Goal: Transaction & Acquisition: Purchase product/service

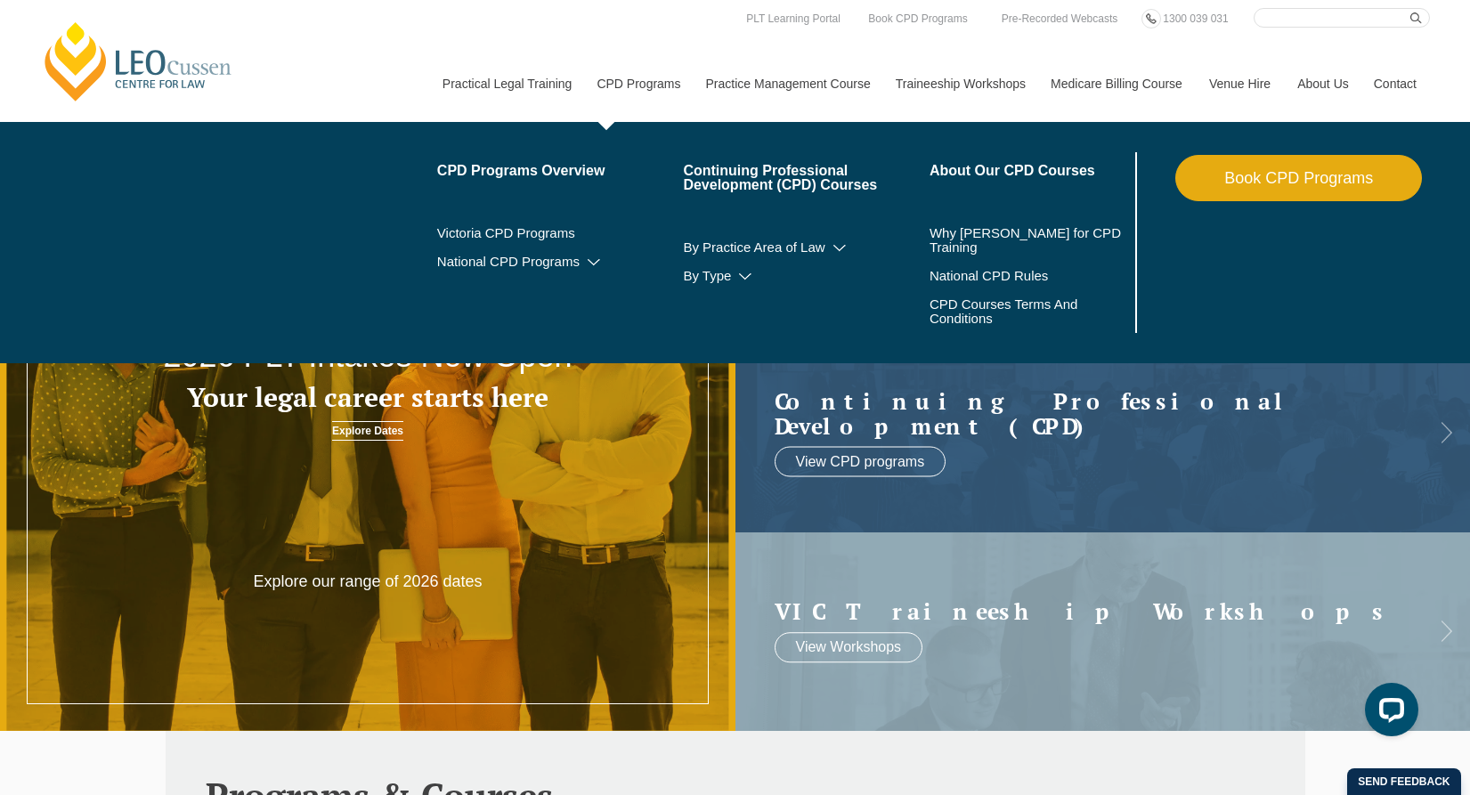
click at [1259, 176] on link "Book CPD Programs" at bounding box center [1298, 178] width 247 height 46
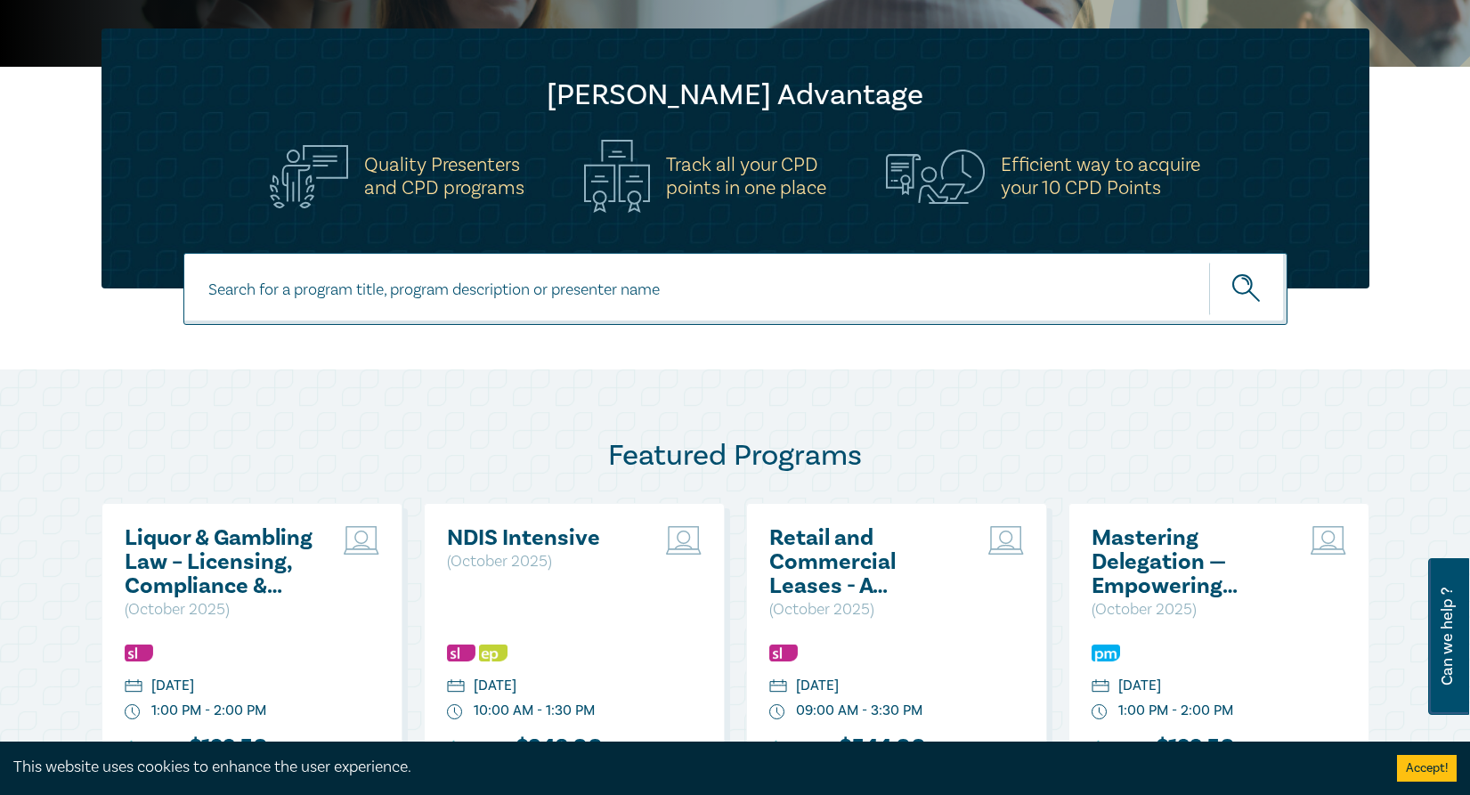
scroll to position [533, 0]
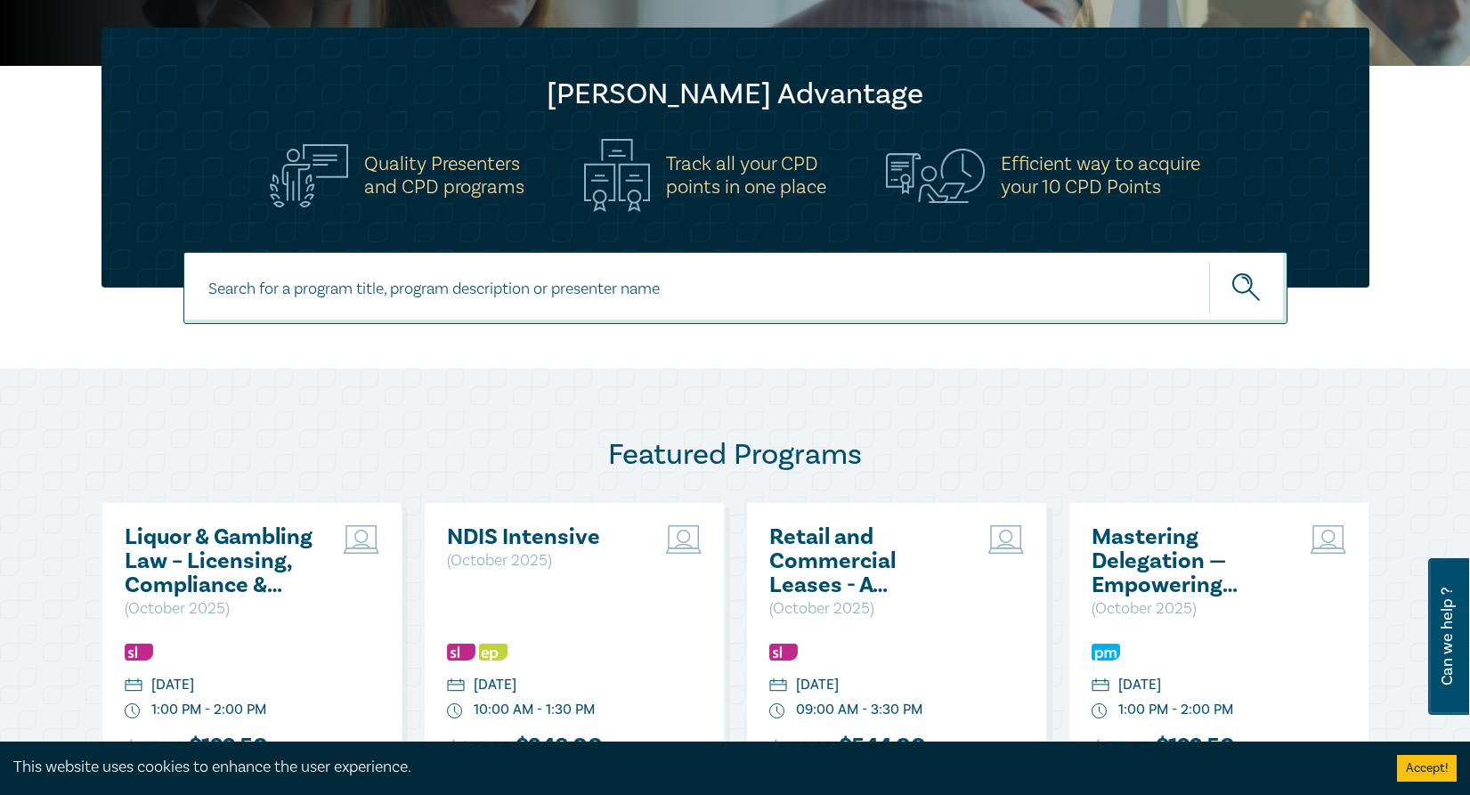
click at [232, 289] on input at bounding box center [735, 288] width 1104 height 72
type input "Ethics - Inadvertent Disclosure & Client Knowledge"
click at [1242, 279] on icon "submit" at bounding box center [1247, 288] width 31 height 31
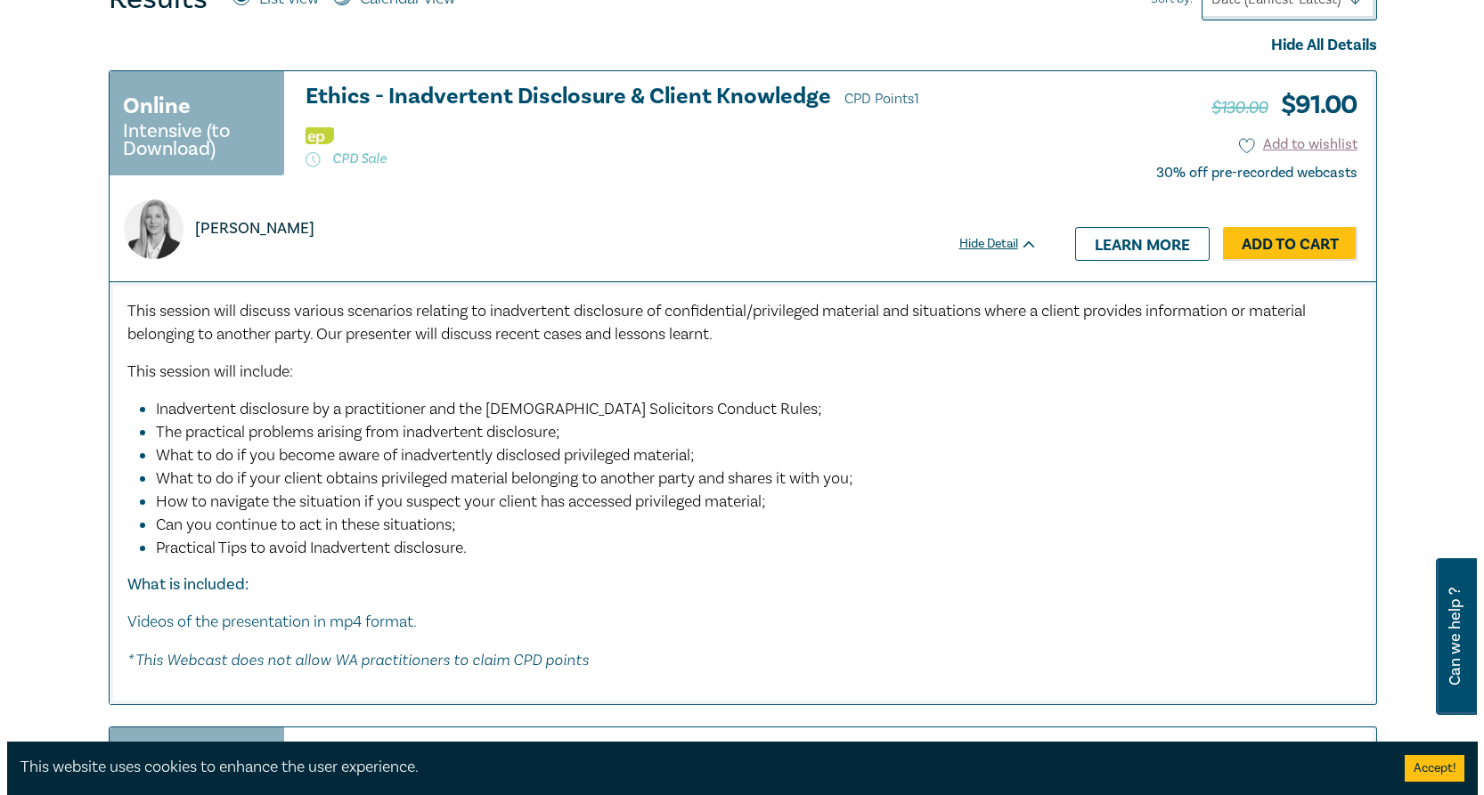
scroll to position [801, 0]
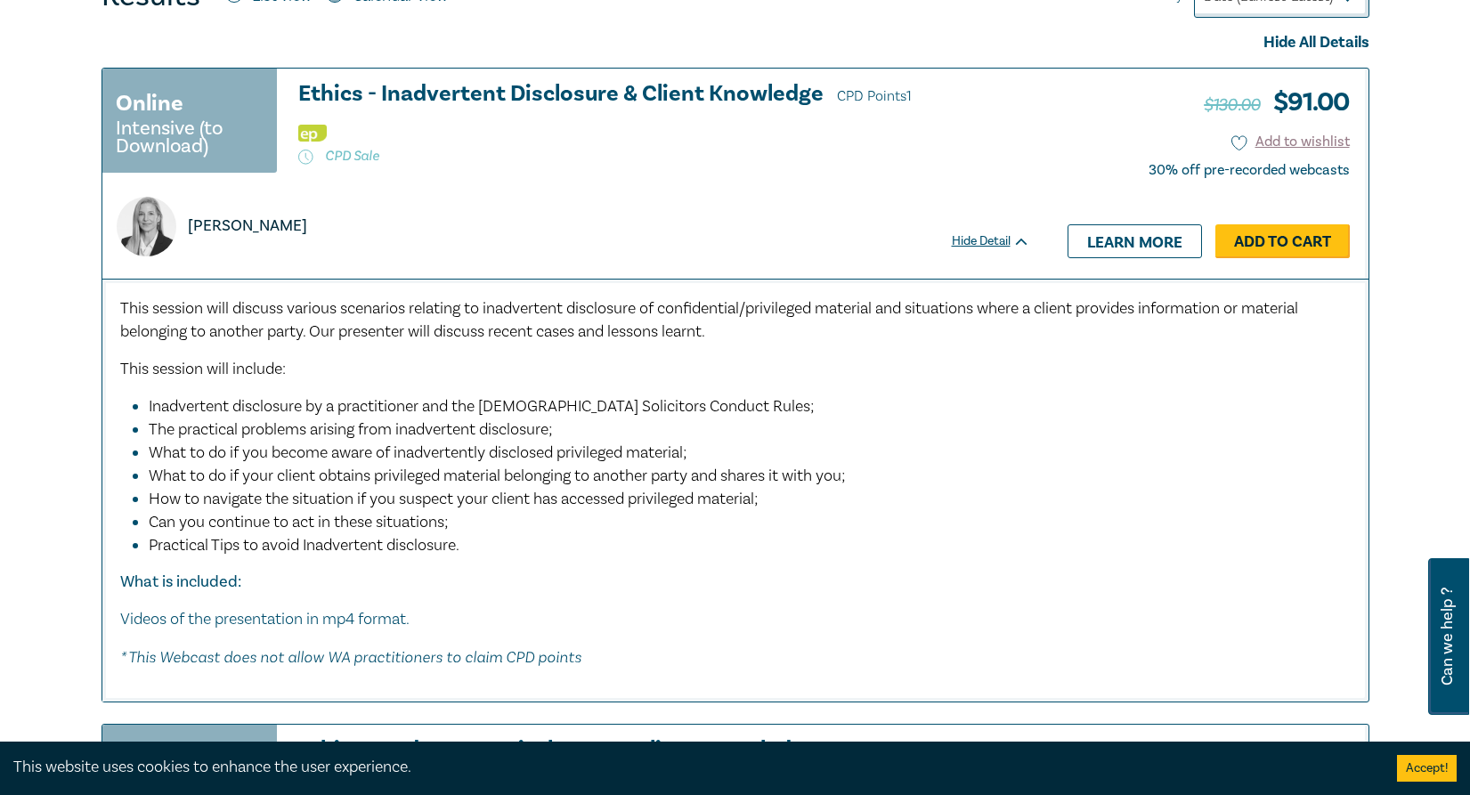
click at [1256, 235] on link "Add to Cart" at bounding box center [1283, 241] width 134 height 34
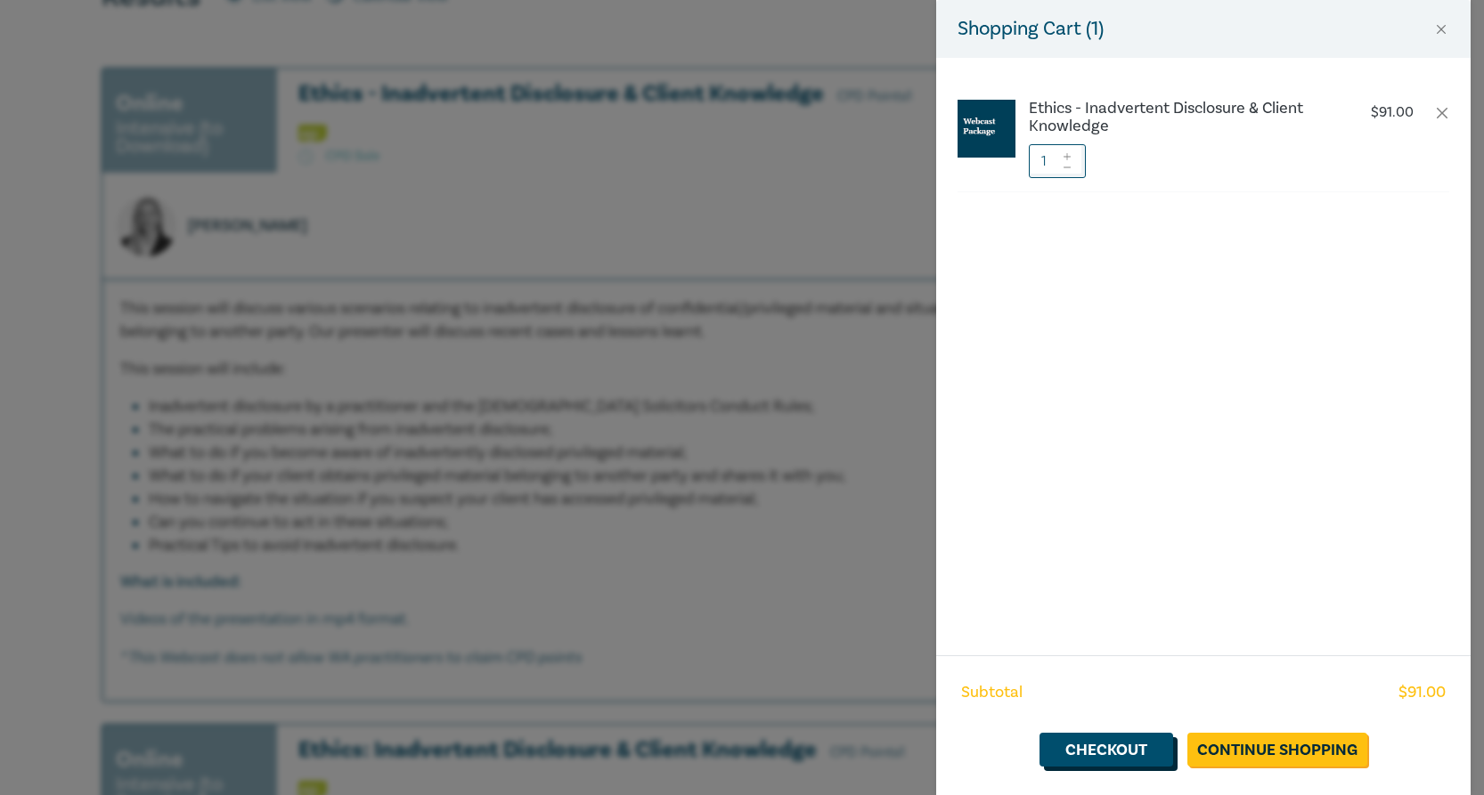
click at [1107, 745] on link "Checkout" at bounding box center [1106, 750] width 134 height 34
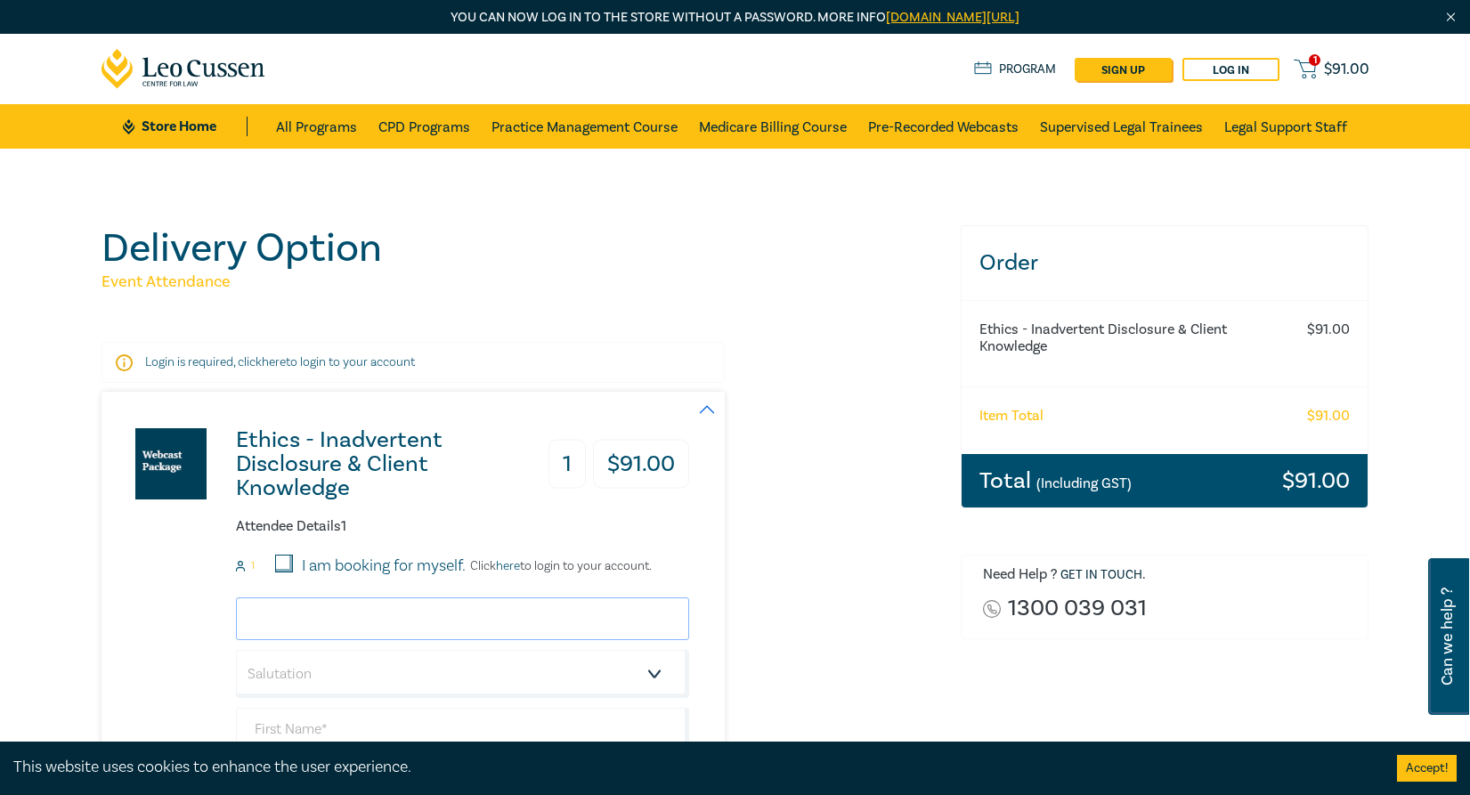
click at [319, 611] on input "email" at bounding box center [462, 619] width 453 height 43
type input "[EMAIL_ADDRESS][DOMAIN_NAME]"
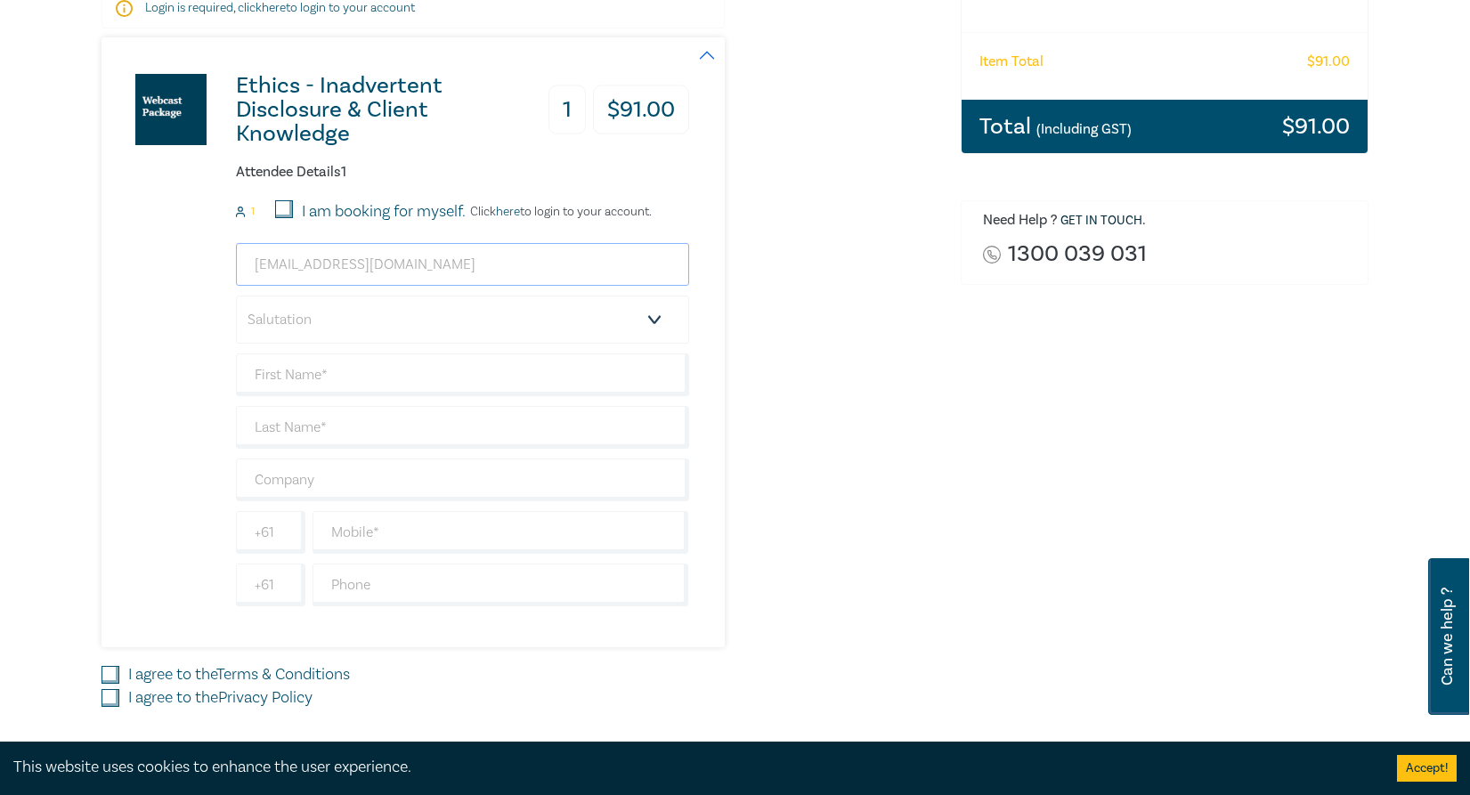
scroll to position [355, 0]
click at [654, 316] on select "Salutation Mr. Mrs. Ms. Miss Dr. Prof. Other" at bounding box center [462, 319] width 453 height 48
select select "Mr."
click at [236, 295] on select "Salutation Mr. Mrs. Ms. Miss Dr. Prof. Other" at bounding box center [462, 319] width 453 height 48
click at [297, 373] on input "text" at bounding box center [462, 374] width 453 height 43
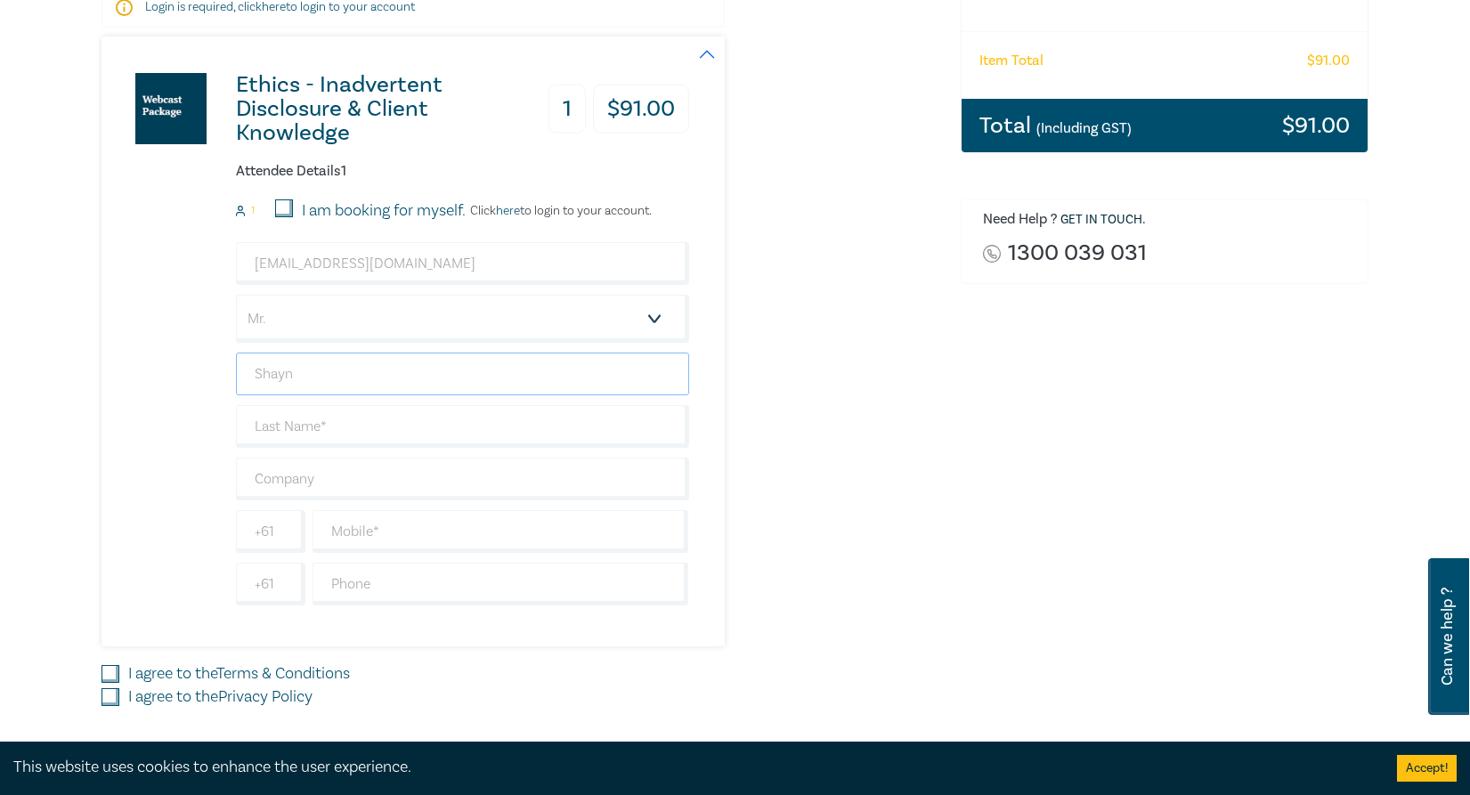
type input "Shayne"
type input "La Combre"
type input "Plumbing Industry Climate Action Centre"
type input "0412547821"
type input "[GEOGRAPHIC_DATA]"
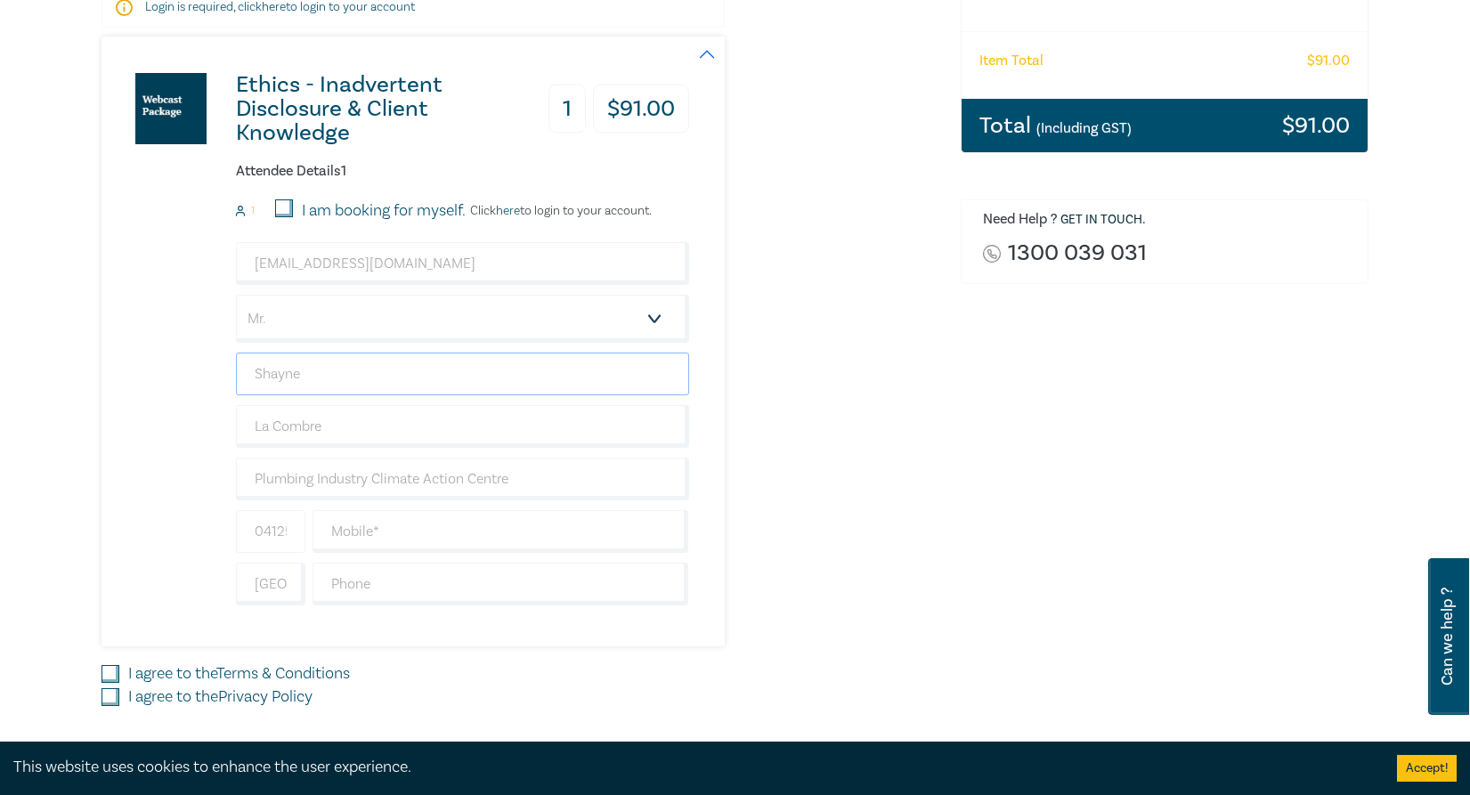
type input "Shayne"
click at [295, 532] on input "0412547821" at bounding box center [270, 531] width 69 height 43
drag, startPoint x: 253, startPoint y: 526, endPoint x: 305, endPoint y: 525, distance: 52.5
click at [305, 525] on div "0412547821" at bounding box center [270, 531] width 77 height 43
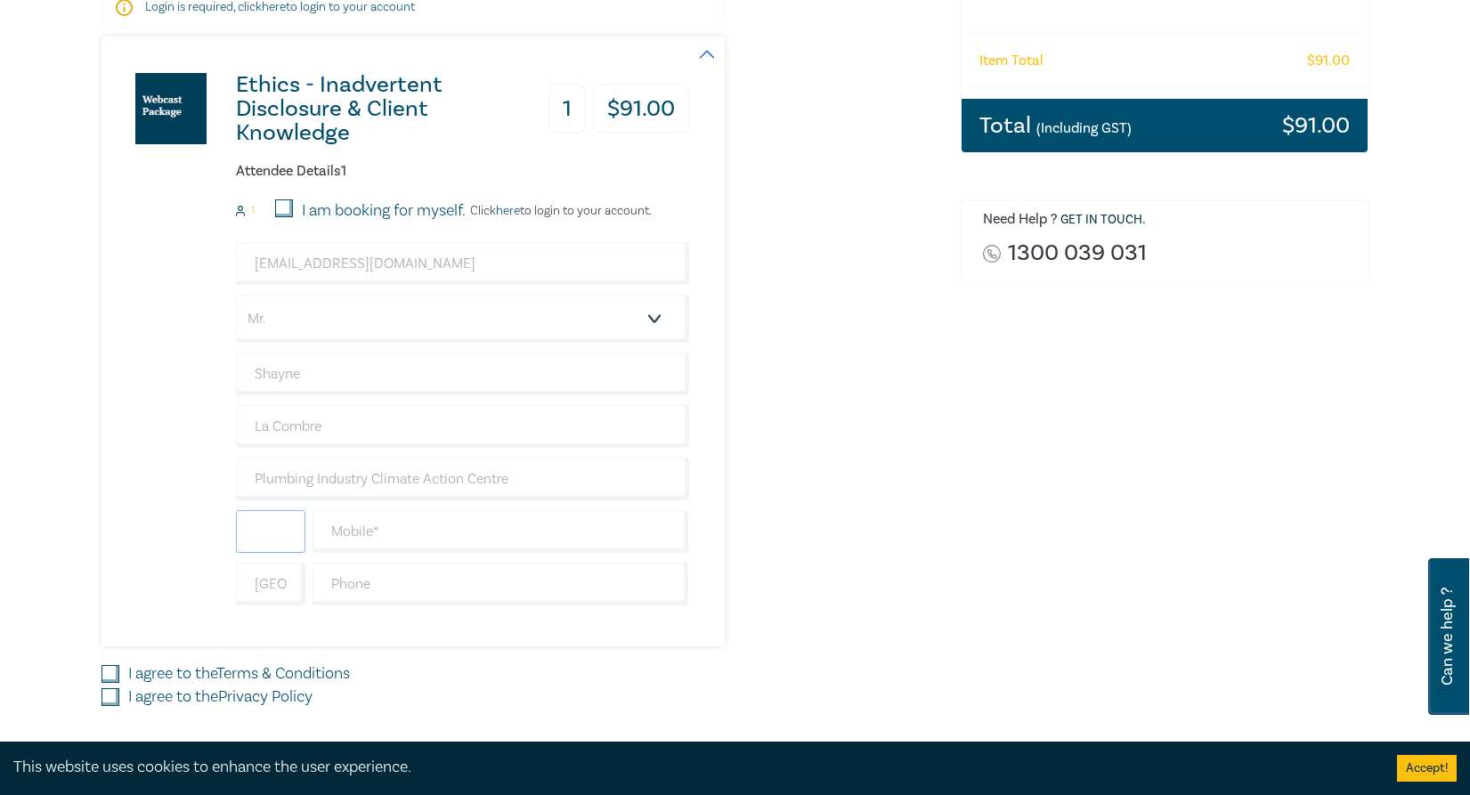
scroll to position [0, 0]
type input "+61"
click at [354, 514] on input "text" at bounding box center [501, 531] width 377 height 43
type input "0412547821"
click at [648, 613] on div "Ethics - Inadvertent Disclosure & Client Knowledge 1 $ 91.00 Attendee Details 1…" at bounding box center [396, 342] width 588 height 610
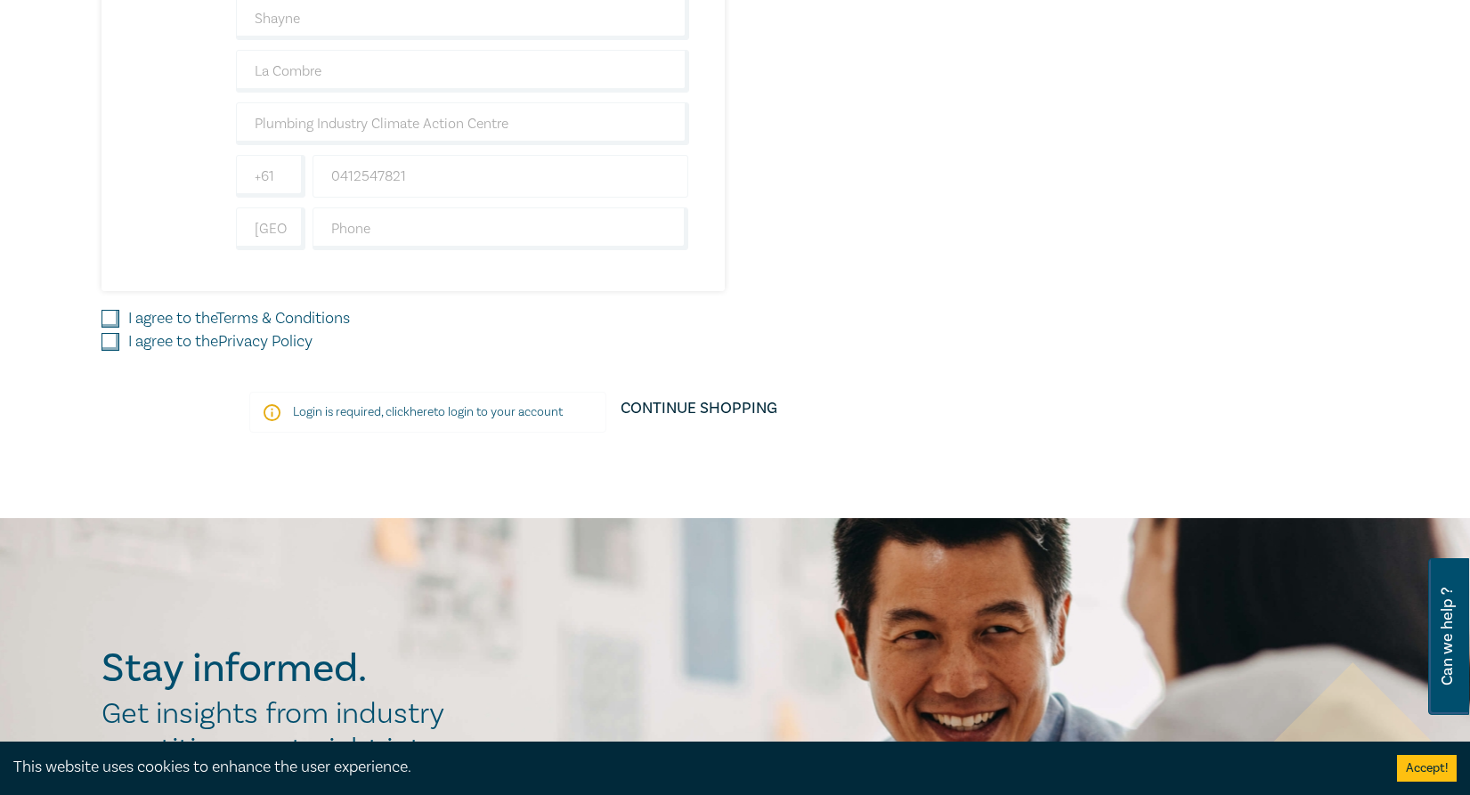
scroll to position [712, 0]
click at [426, 171] on input "0412547821" at bounding box center [501, 175] width 377 height 43
click at [346, 224] on input "text" at bounding box center [501, 228] width 377 height 43
type input "0412547821"
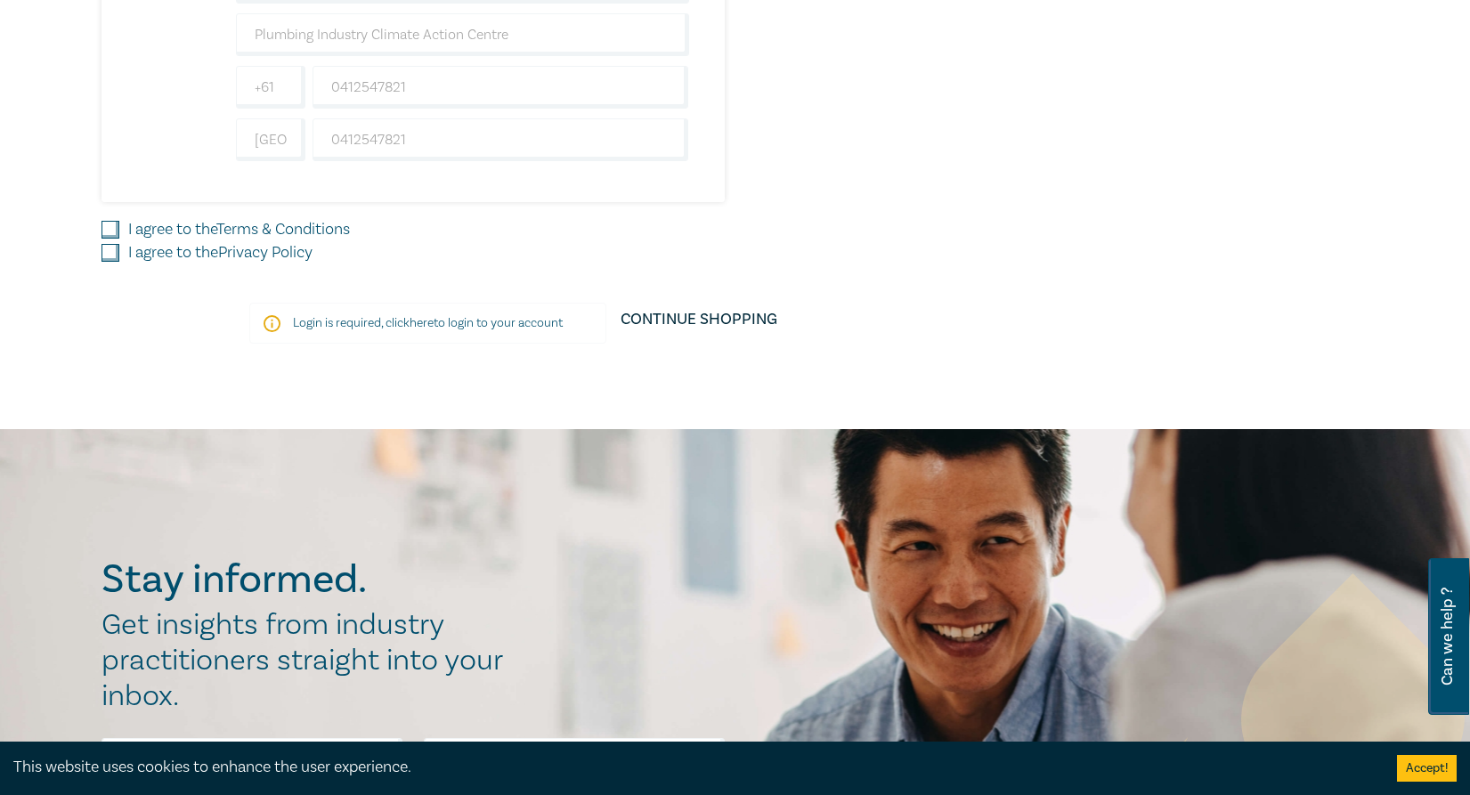
scroll to position [801, 0]
click at [107, 224] on input "I agree to the Terms & Conditions" at bounding box center [111, 229] width 18 height 18
checkbox input "true"
click at [110, 247] on input "I agree to the Privacy Policy" at bounding box center [111, 252] width 18 height 18
checkbox input "true"
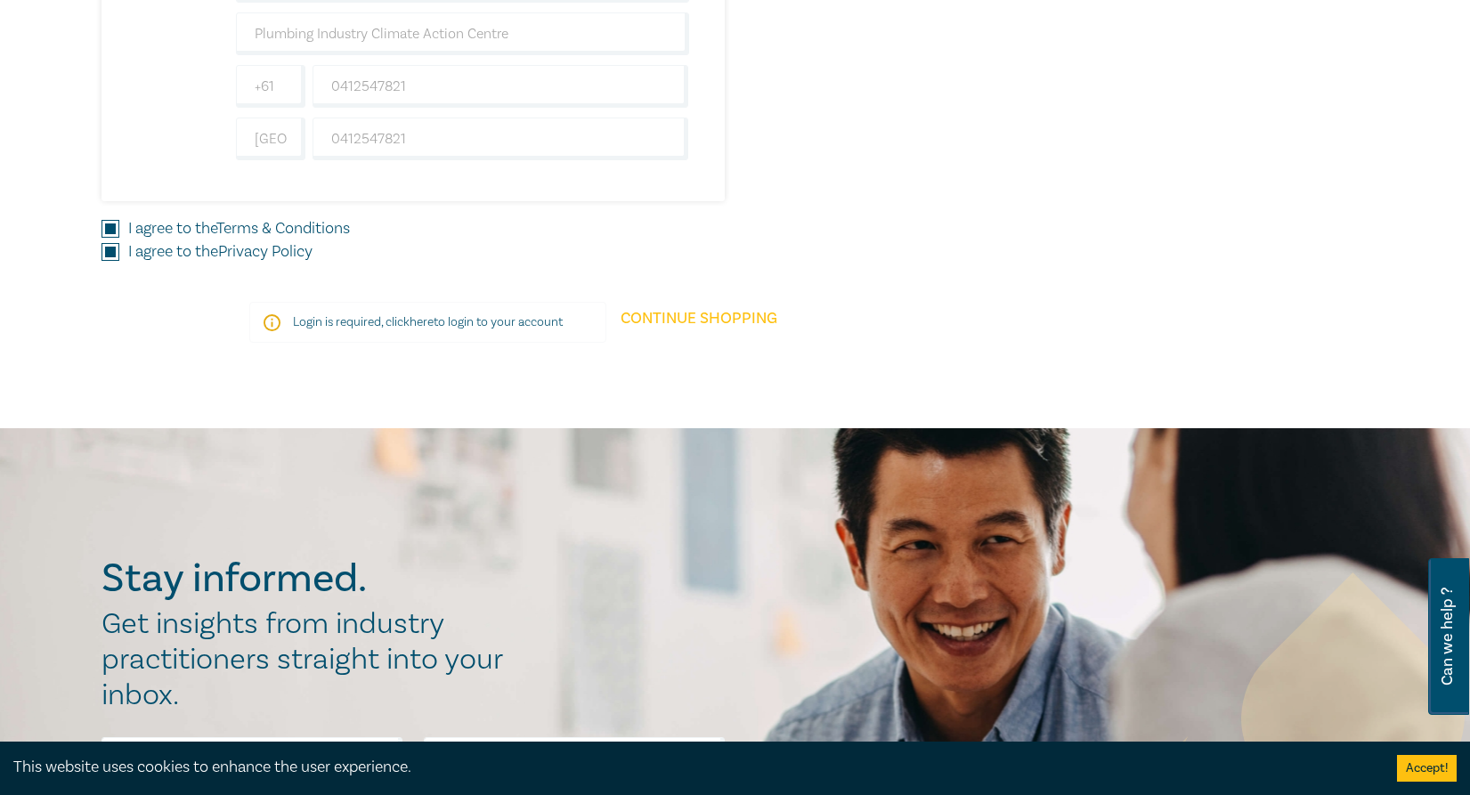
click at [711, 314] on link "Continue Shopping" at bounding box center [698, 327] width 185 height 50
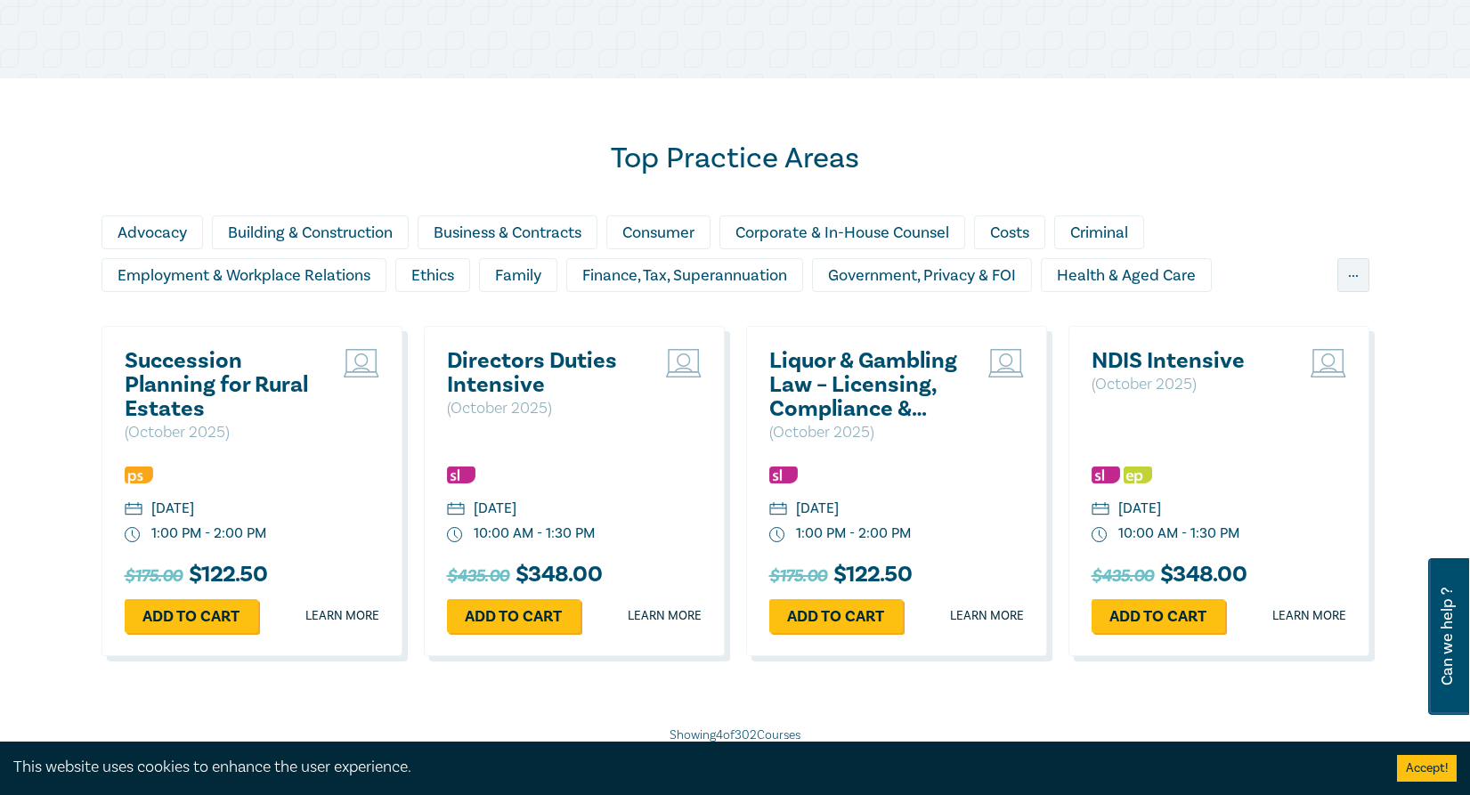
scroll to position [1426, 0]
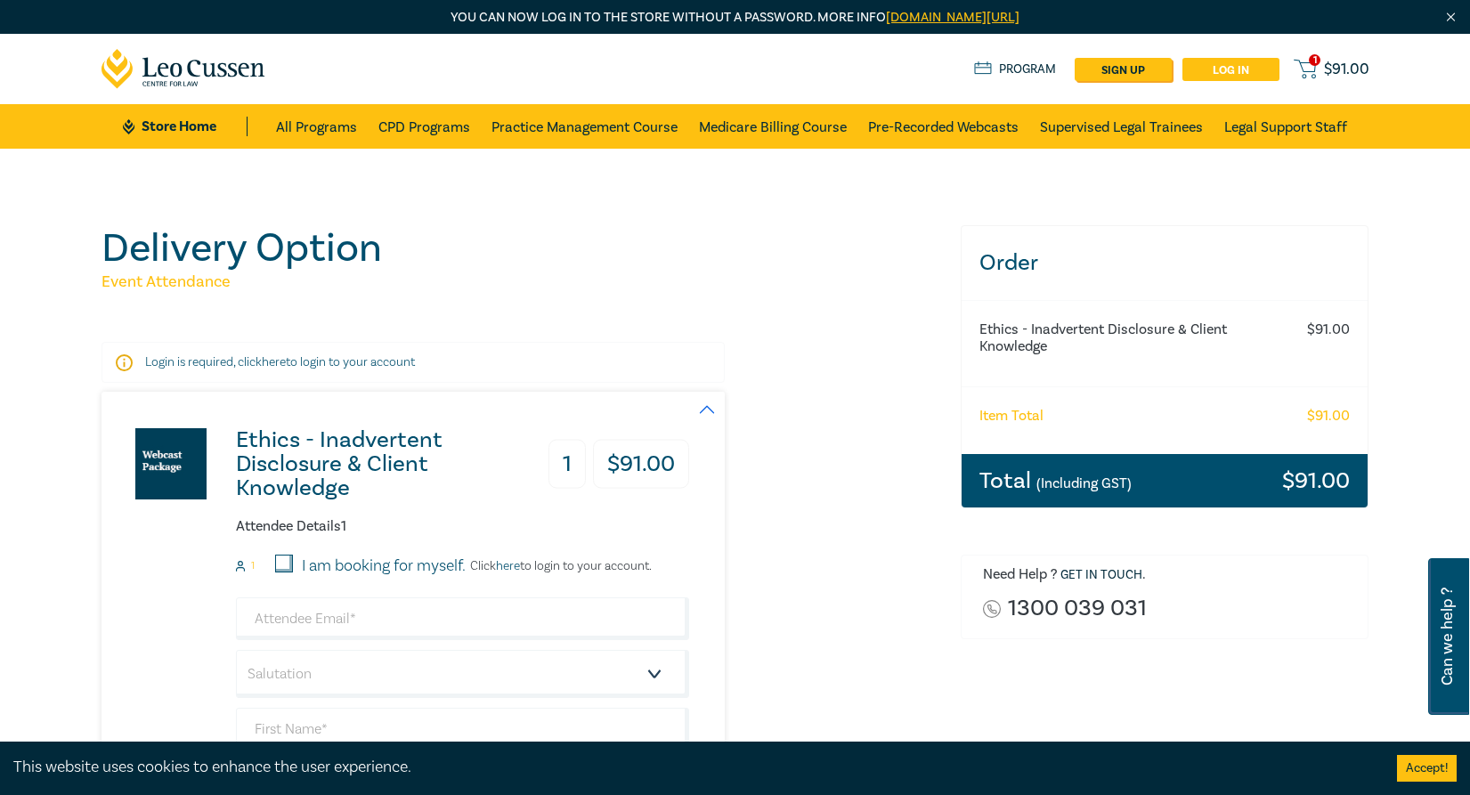
click at [1249, 64] on link "Log in" at bounding box center [1231, 69] width 97 height 23
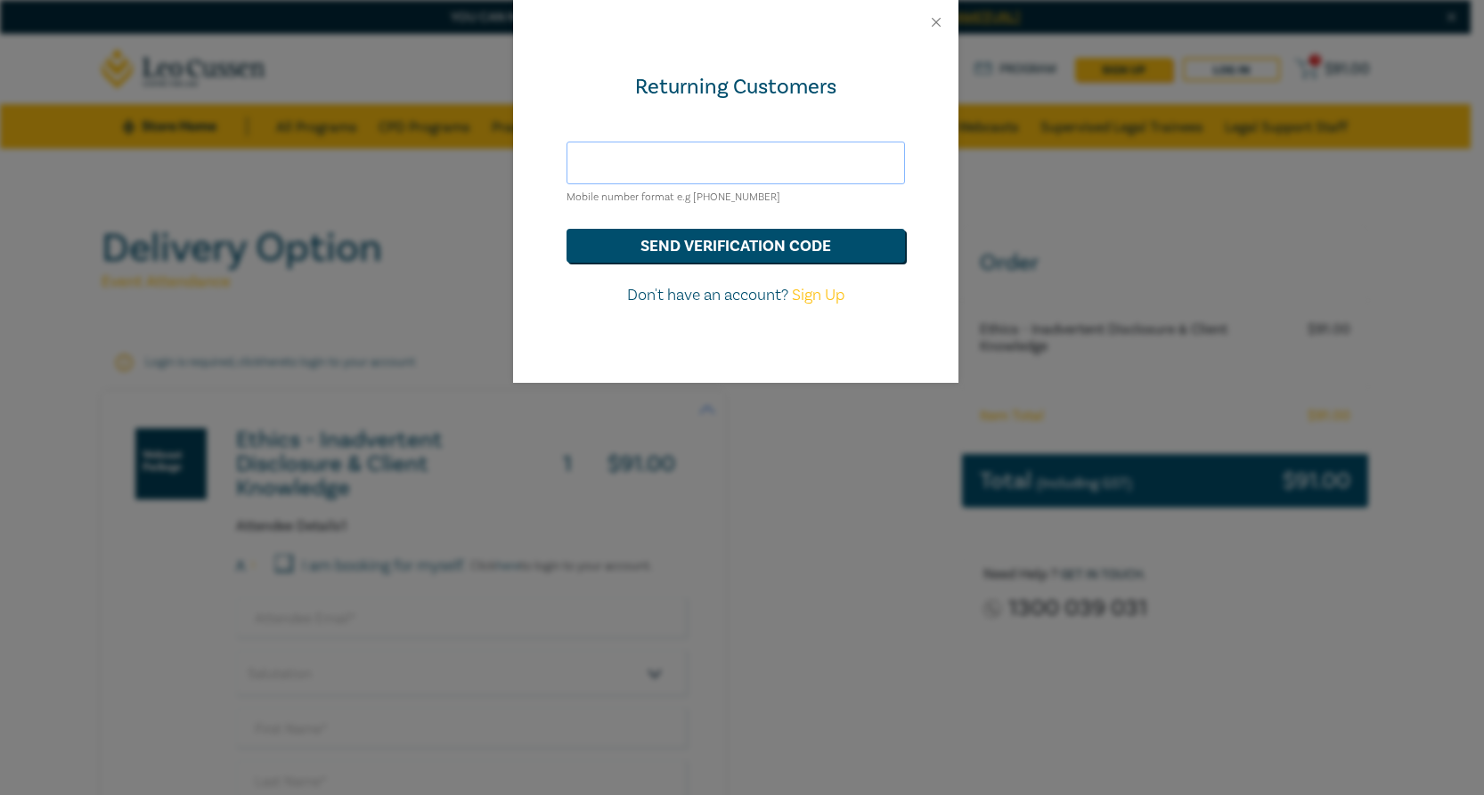
click at [701, 157] on input "text" at bounding box center [735, 163] width 338 height 43
click at [702, 237] on button "send verification code" at bounding box center [735, 246] width 338 height 34
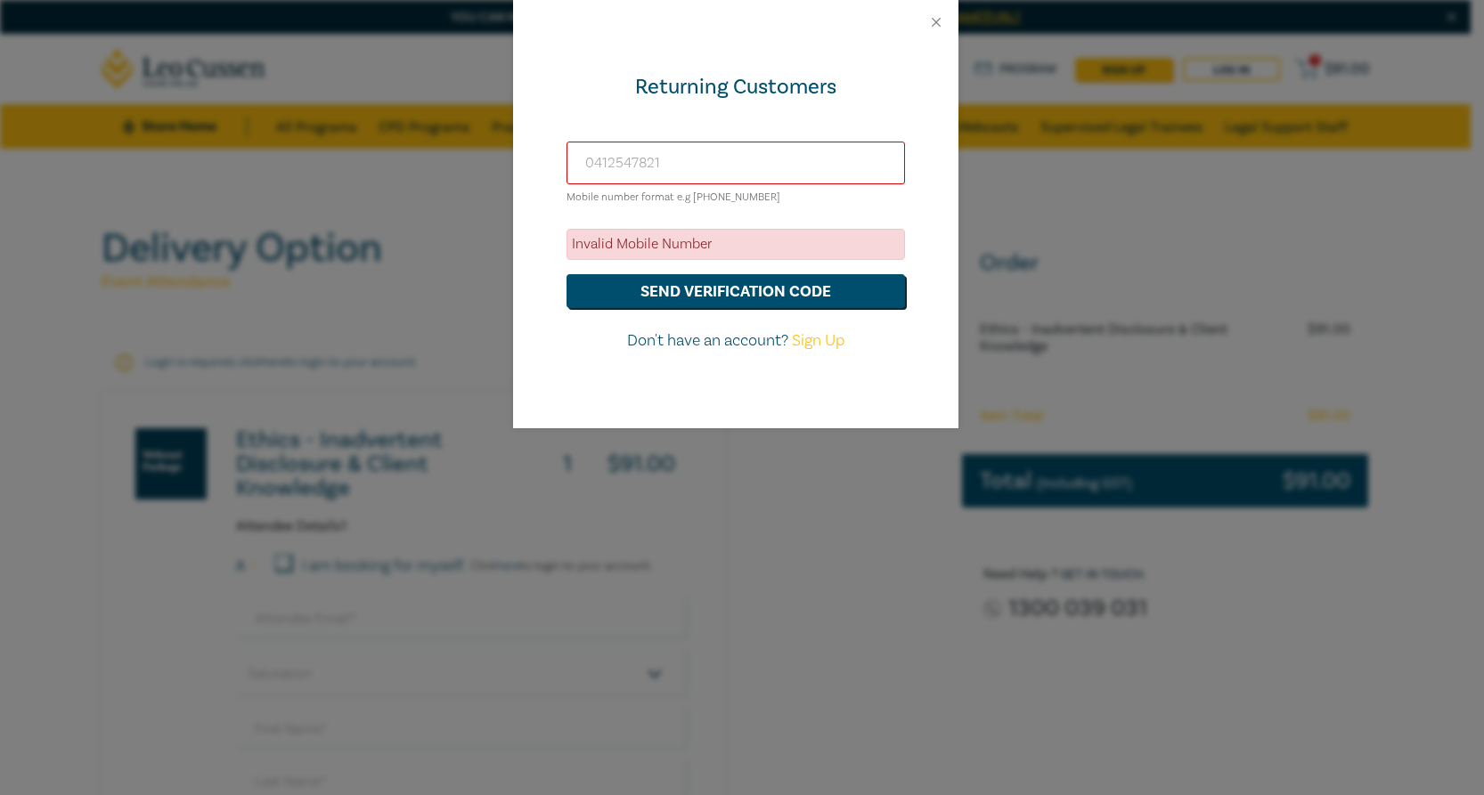
drag, startPoint x: 701, startPoint y: 152, endPoint x: 459, endPoint y: 193, distance: 245.7
click at [459, 193] on div "Returning Customers 0412547821 Mobile number format e.g +61 000000000 Invalid M…" at bounding box center [742, 397] width 1484 height 795
type input "+61412547821"
drag, startPoint x: 692, startPoint y: 157, endPoint x: 497, endPoint y: 172, distance: 195.6
click at [497, 171] on div "Returning Customers +61412547821 Mobile number format e.g +61 000000000 Invalid…" at bounding box center [742, 397] width 1484 height 795
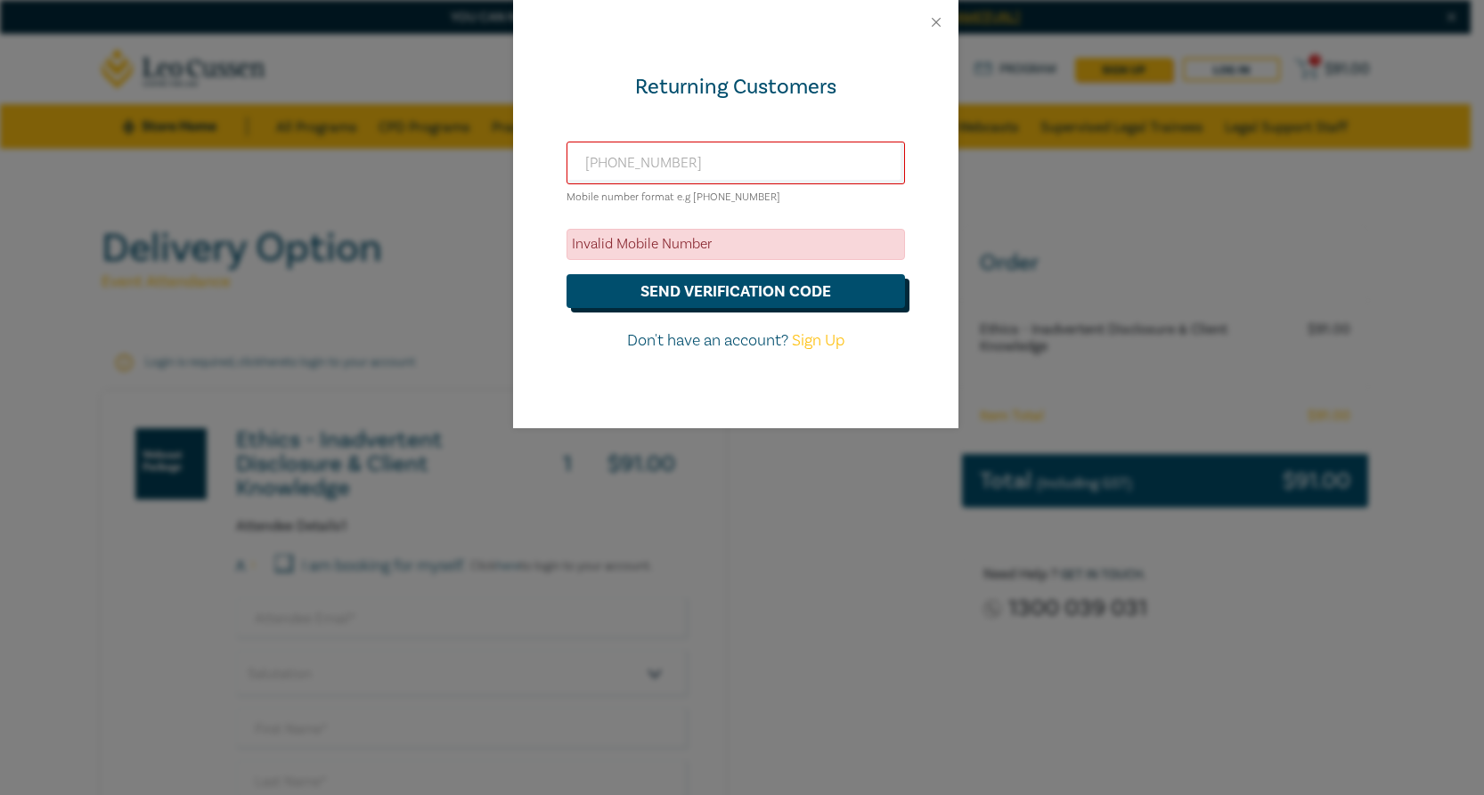
click at [703, 286] on button "send verification code" at bounding box center [735, 291] width 338 height 34
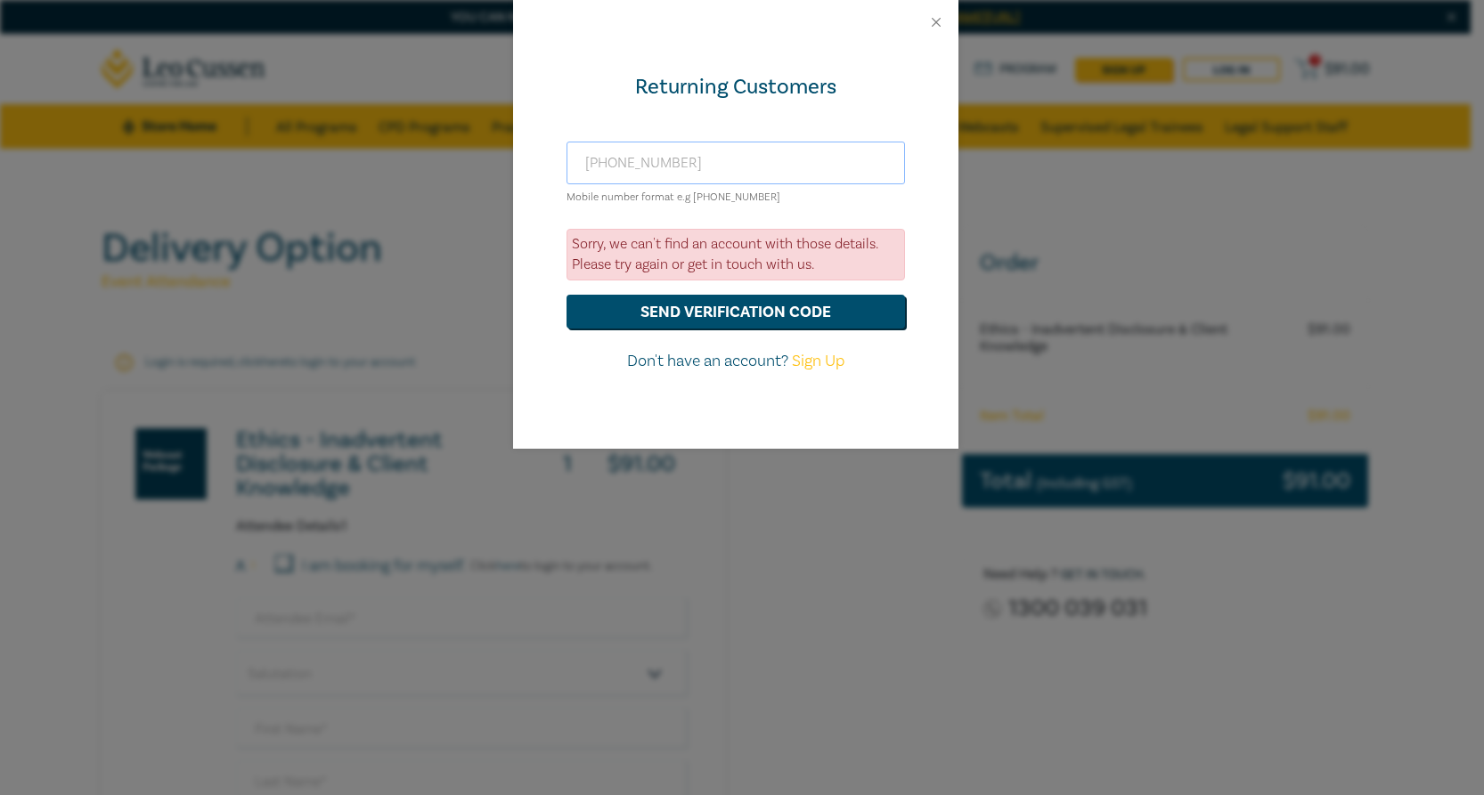
drag, startPoint x: 691, startPoint y: 159, endPoint x: 609, endPoint y: 167, distance: 82.3
click at [609, 167] on input "+61 417461777" at bounding box center [735, 163] width 338 height 43
type input "+61 412547821"
click at [718, 305] on button "send verification code" at bounding box center [735, 312] width 338 height 34
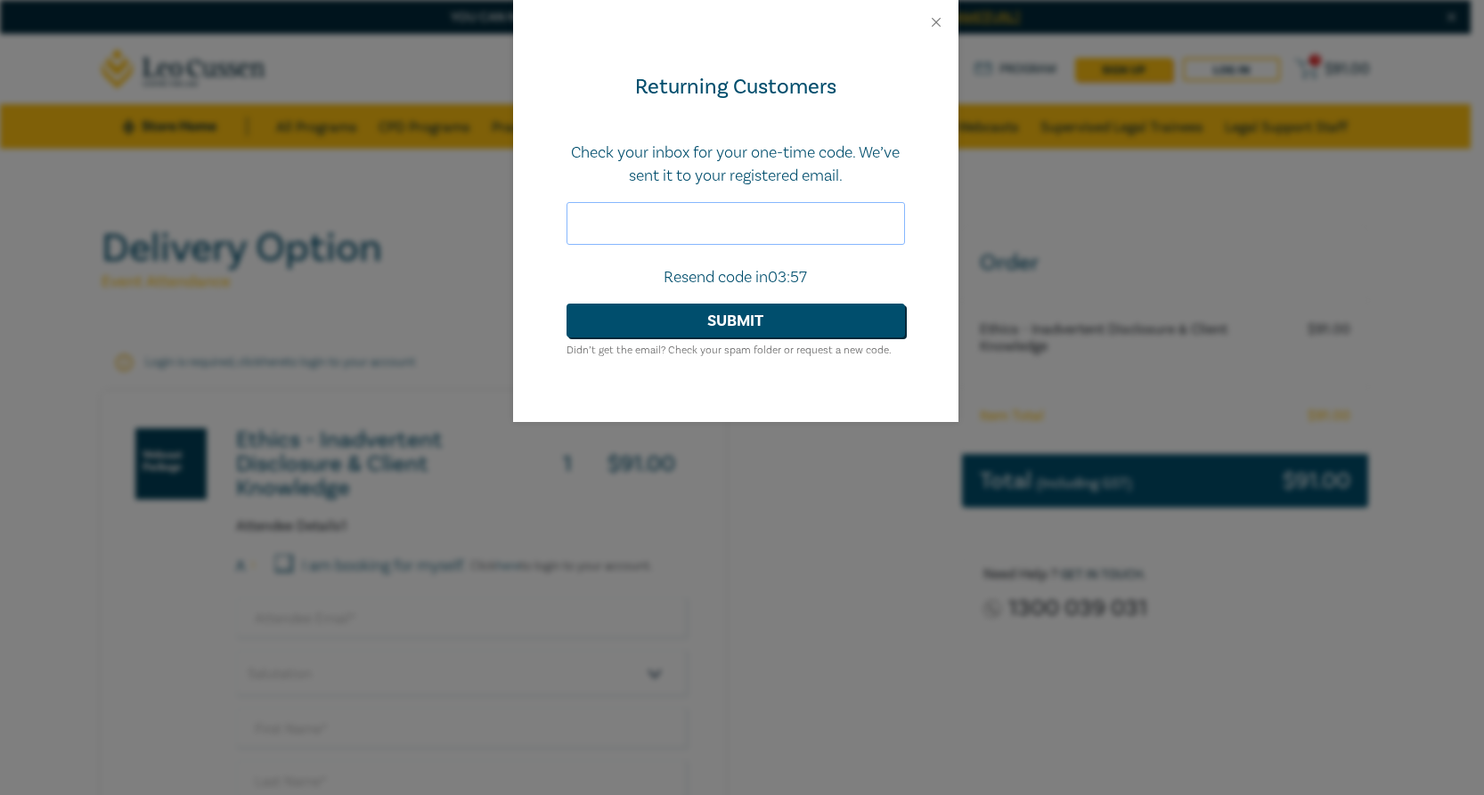
click at [600, 225] on input "text" at bounding box center [735, 223] width 338 height 43
type input "920081"
click at [714, 320] on button "Submit" at bounding box center [735, 321] width 338 height 34
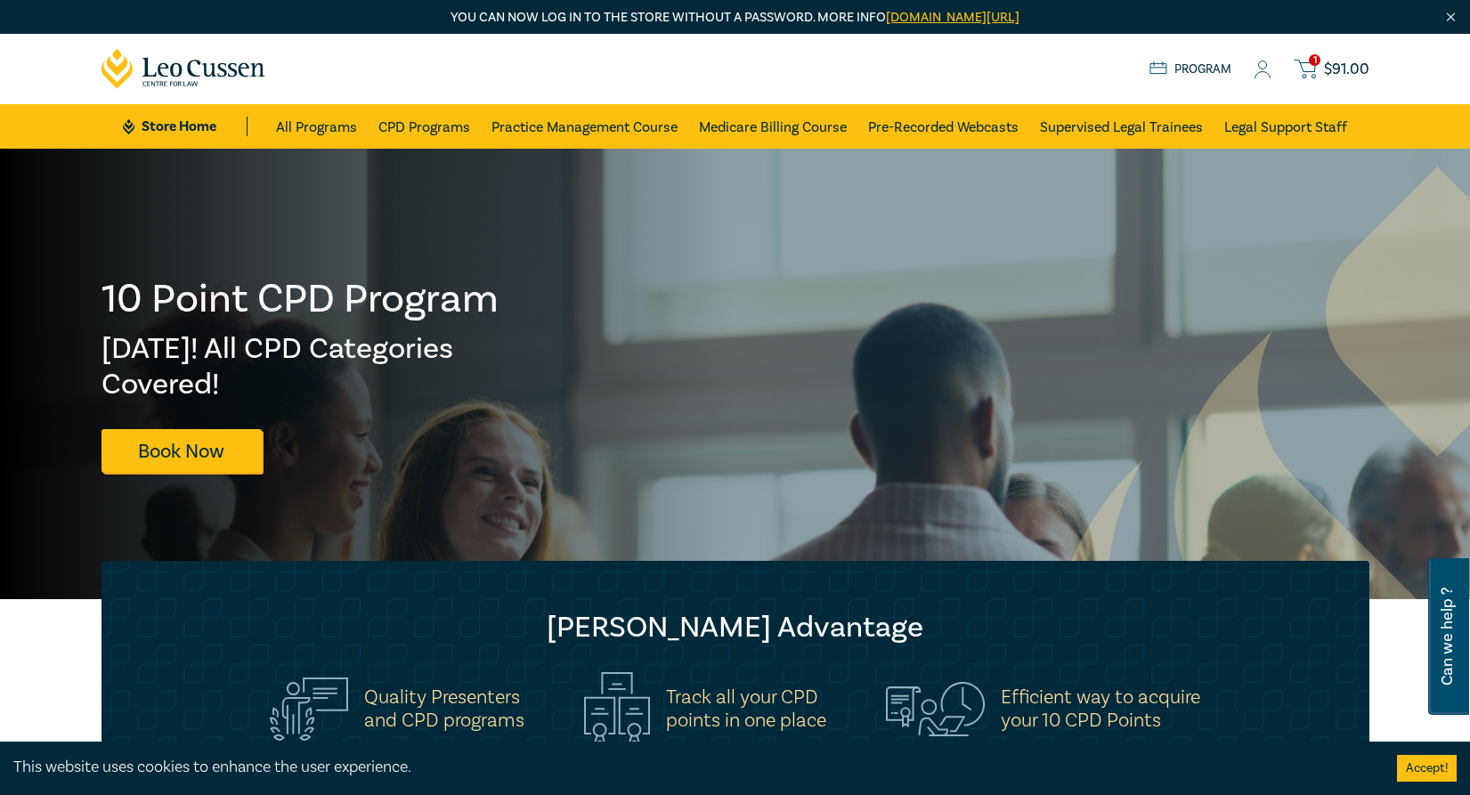
click at [1317, 61] on span "1" at bounding box center [1315, 60] width 12 height 12
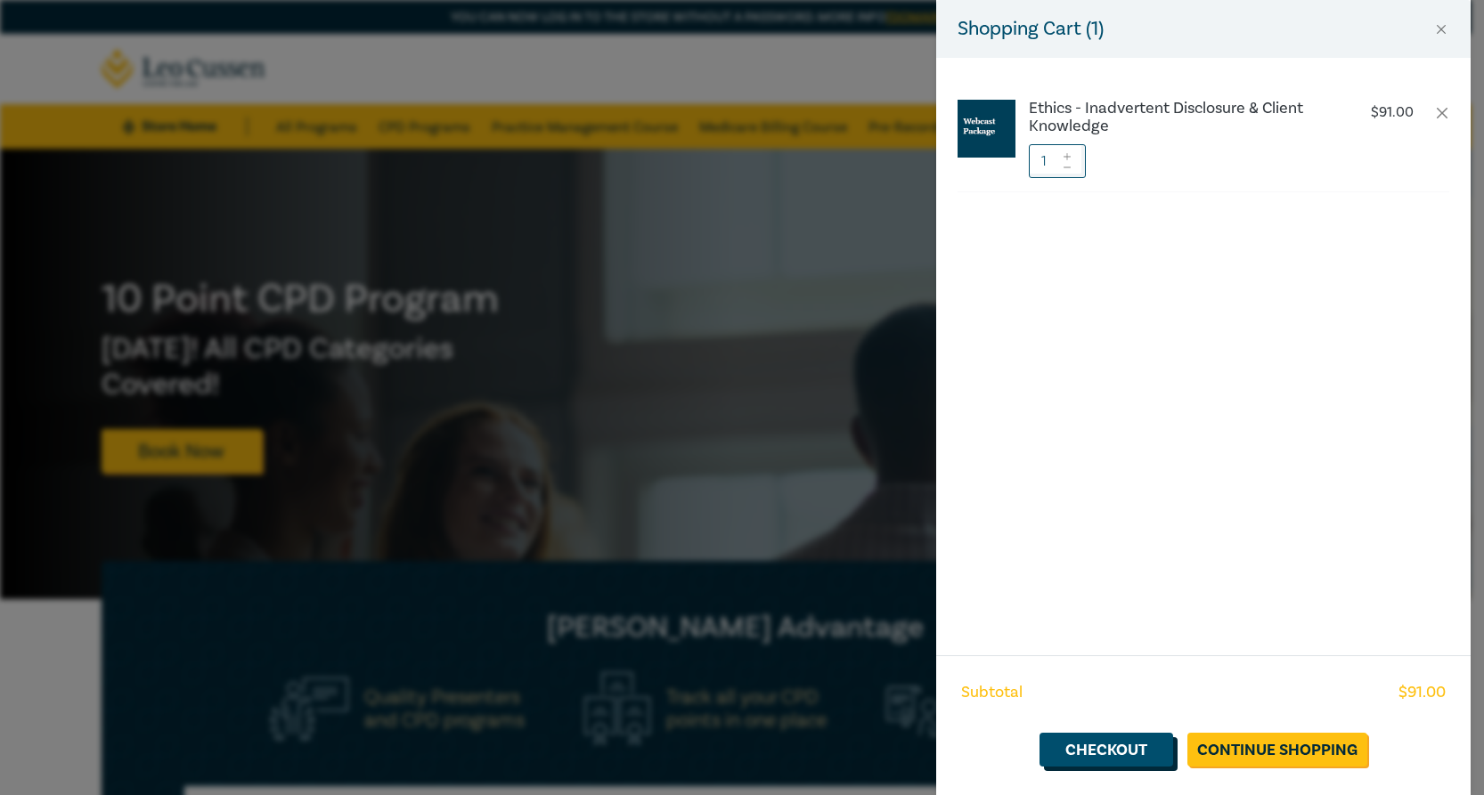
click at [1094, 746] on link "Checkout" at bounding box center [1106, 750] width 134 height 34
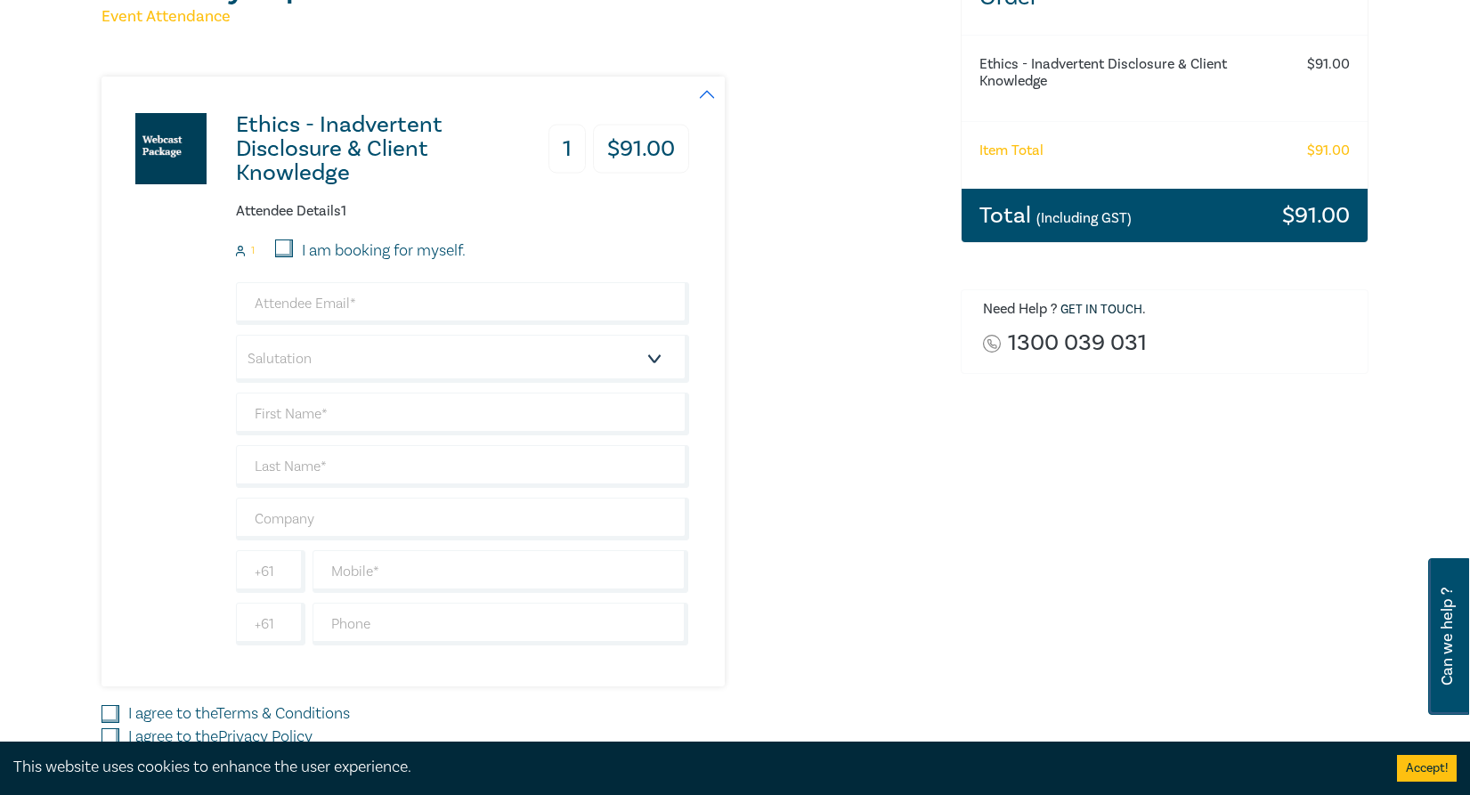
scroll to position [266, 0]
click at [287, 294] on input "email" at bounding box center [462, 302] width 453 height 43
type input "shayne@picac.edu.au"
drag, startPoint x: 656, startPoint y: 356, endPoint x: 631, endPoint y: 358, distance: 25.0
click at [656, 355] on select "Salutation Mr. Mrs. Ms. Miss Dr. Prof. Other" at bounding box center [462, 358] width 453 height 48
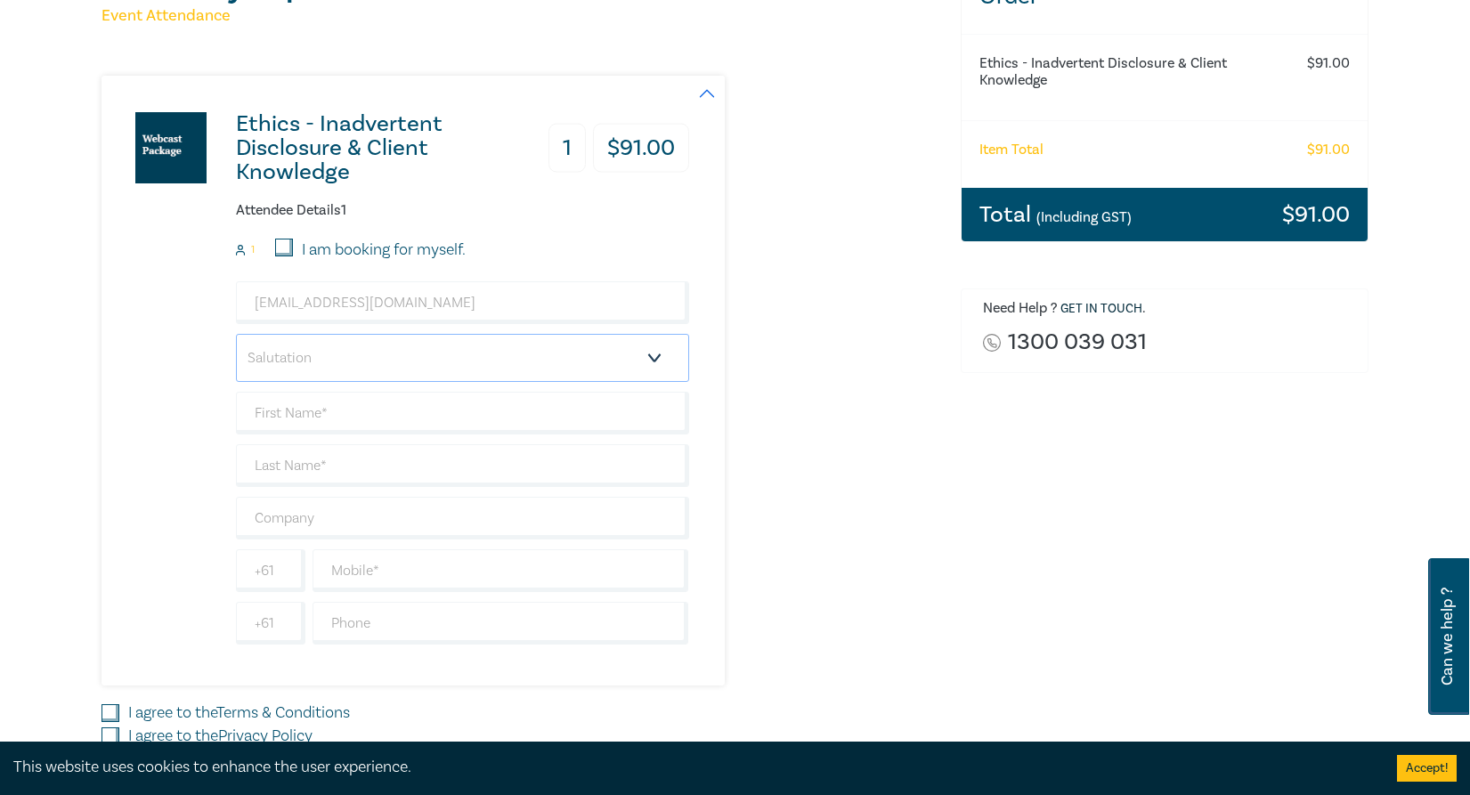
select select "Mr."
click at [236, 334] on select "Salutation Mr. Mrs. Ms. Miss Dr. Prof. Other" at bounding box center [462, 358] width 453 height 48
click at [310, 407] on input "text" at bounding box center [462, 413] width 453 height 43
type input "Shayne"
type input "La Combre"
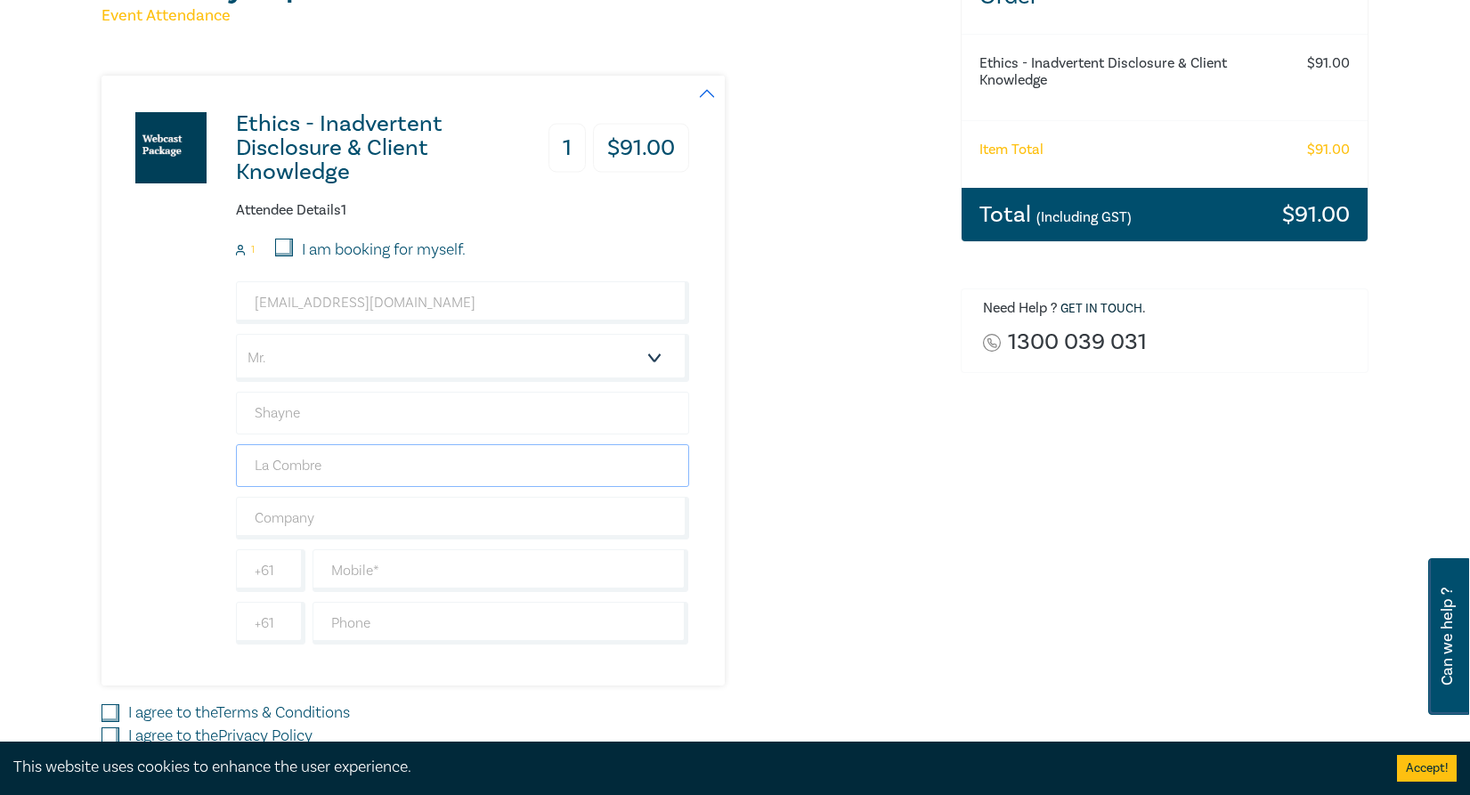
type input "Plumbing Industry Climate Action Centre"
type input "0412547821"
type input "[GEOGRAPHIC_DATA]"
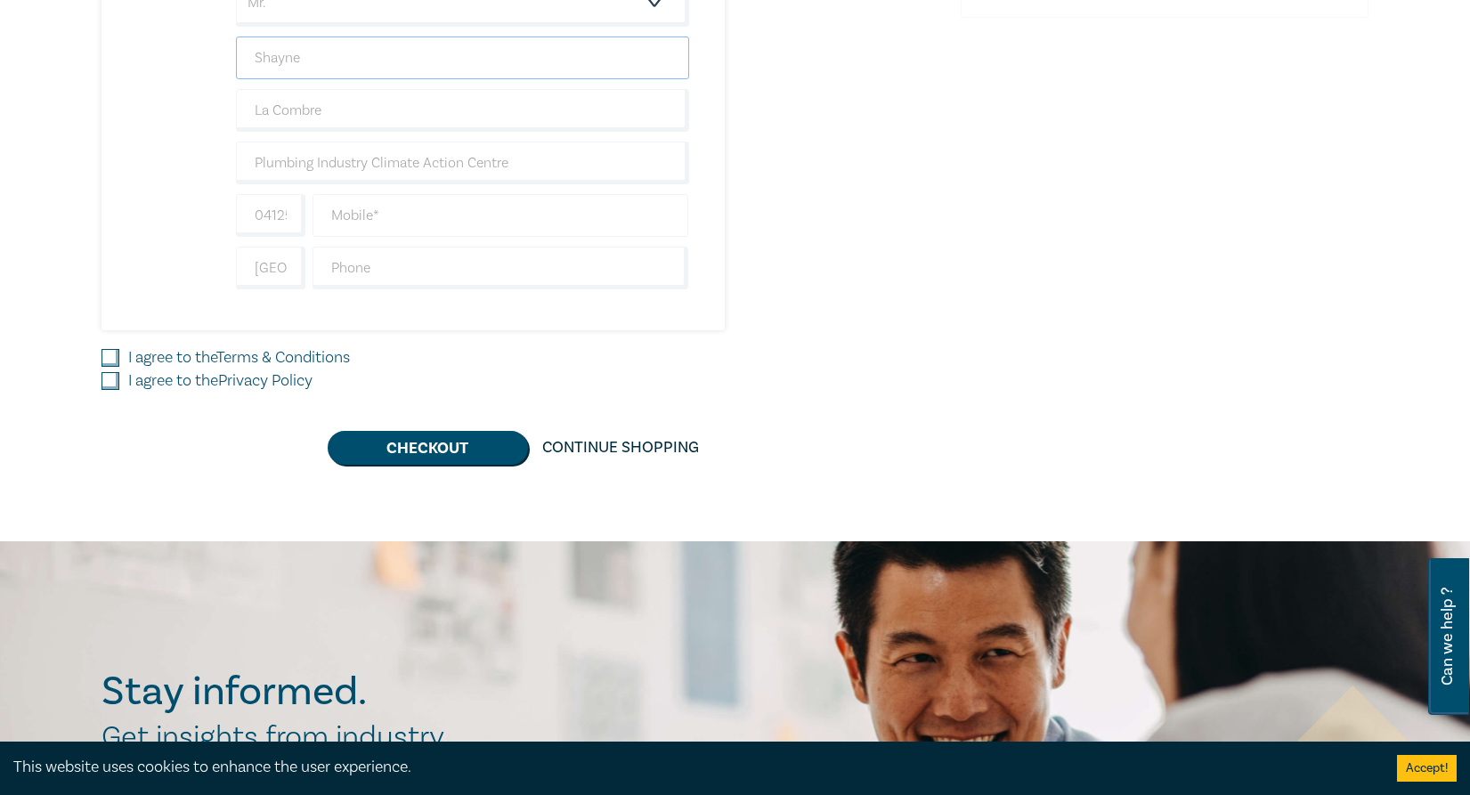
scroll to position [622, 0]
type input "Shayne"
drag, startPoint x: 252, startPoint y: 209, endPoint x: 317, endPoint y: 215, distance: 65.3
click at [317, 215] on div "0412547821" at bounding box center [462, 214] width 460 height 43
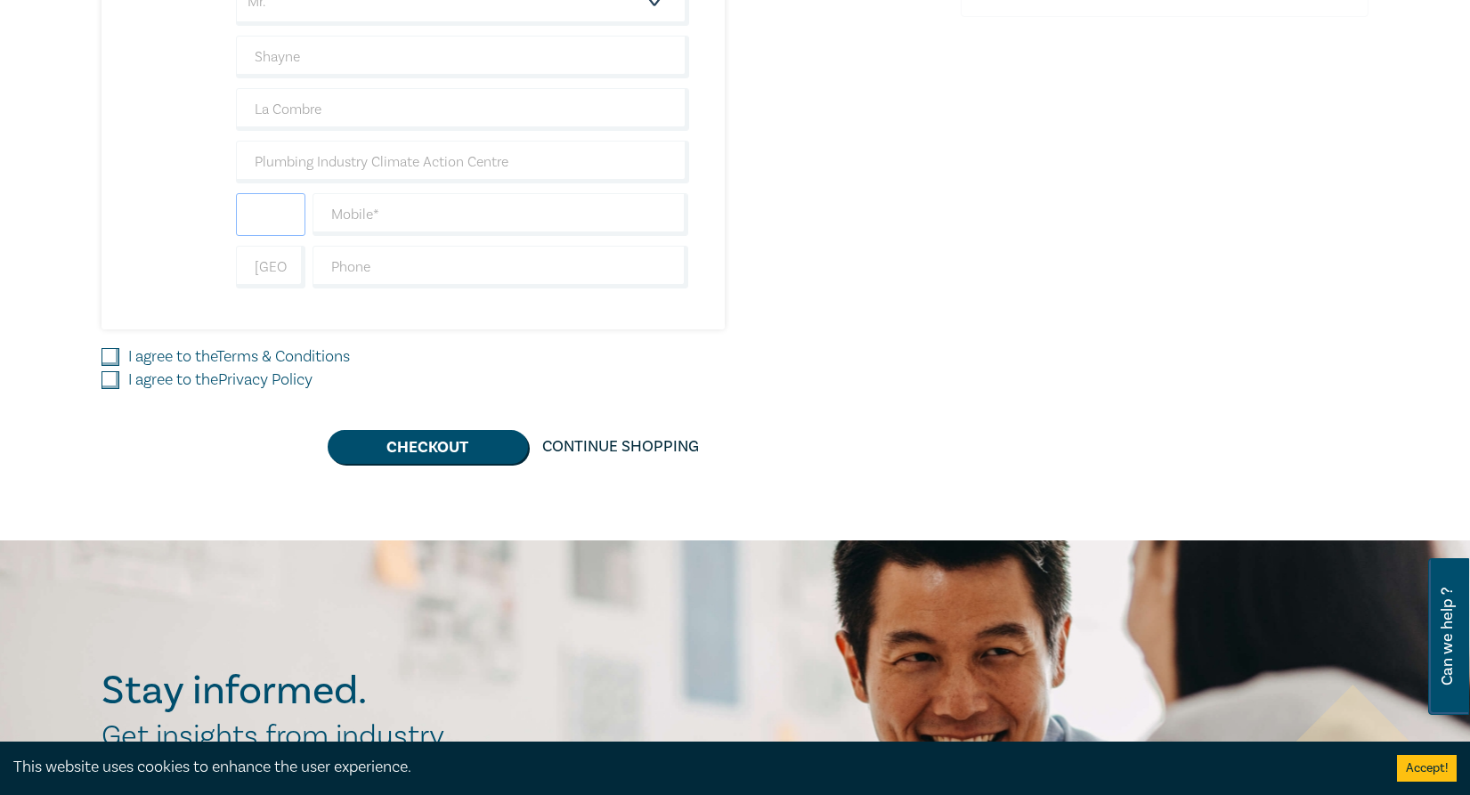
scroll to position [0, 0]
type input "+61"
click at [370, 217] on input "text" at bounding box center [501, 214] width 377 height 43
type input "0412547821"
click at [356, 264] on input "text" at bounding box center [501, 267] width 377 height 43
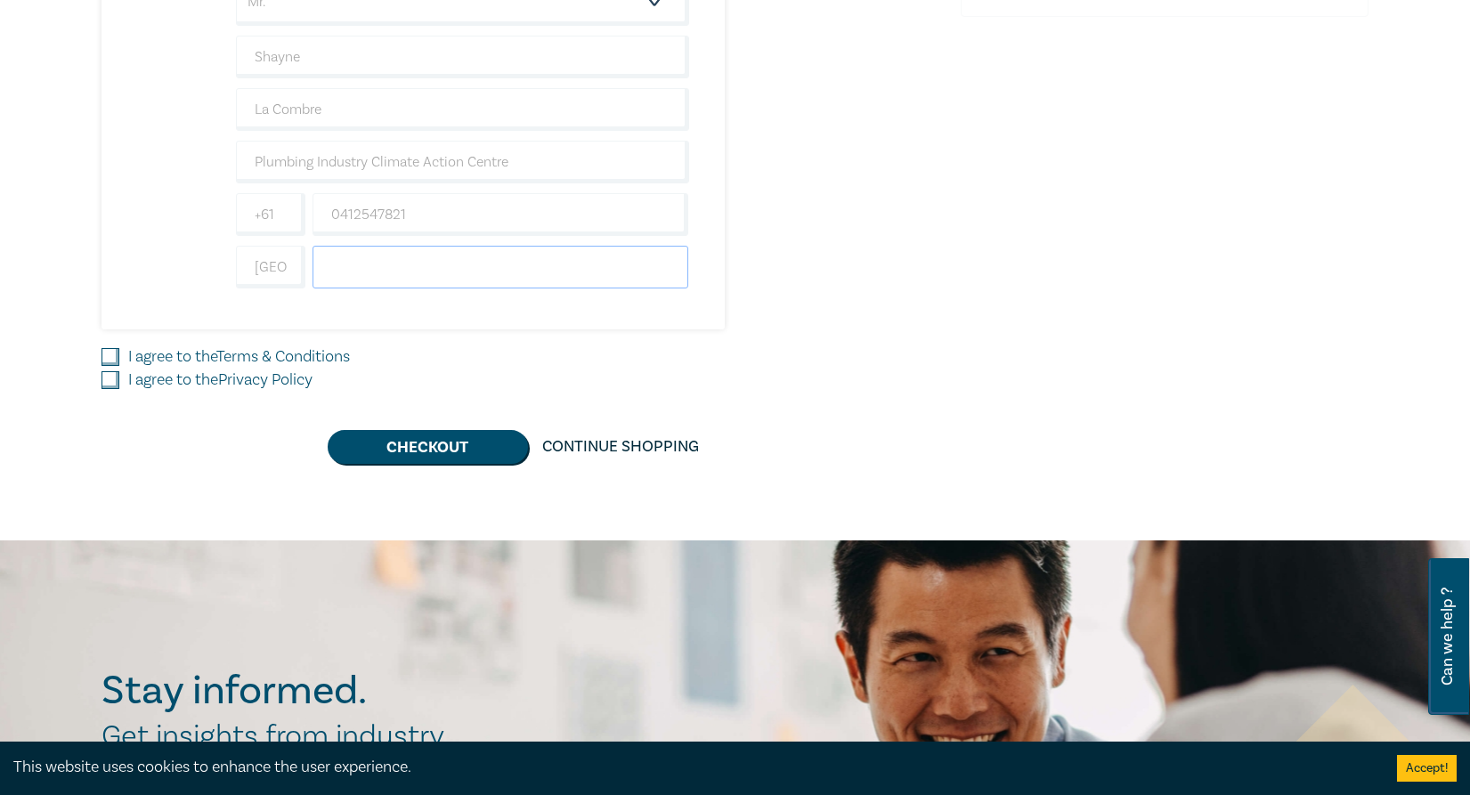
type input "0412547821"
click at [110, 353] on input "I agree to the Terms & Conditions" at bounding box center [111, 357] width 18 height 18
checkbox input "true"
click at [109, 376] on input "I agree to the Privacy Policy" at bounding box center [111, 380] width 18 height 18
checkbox input "true"
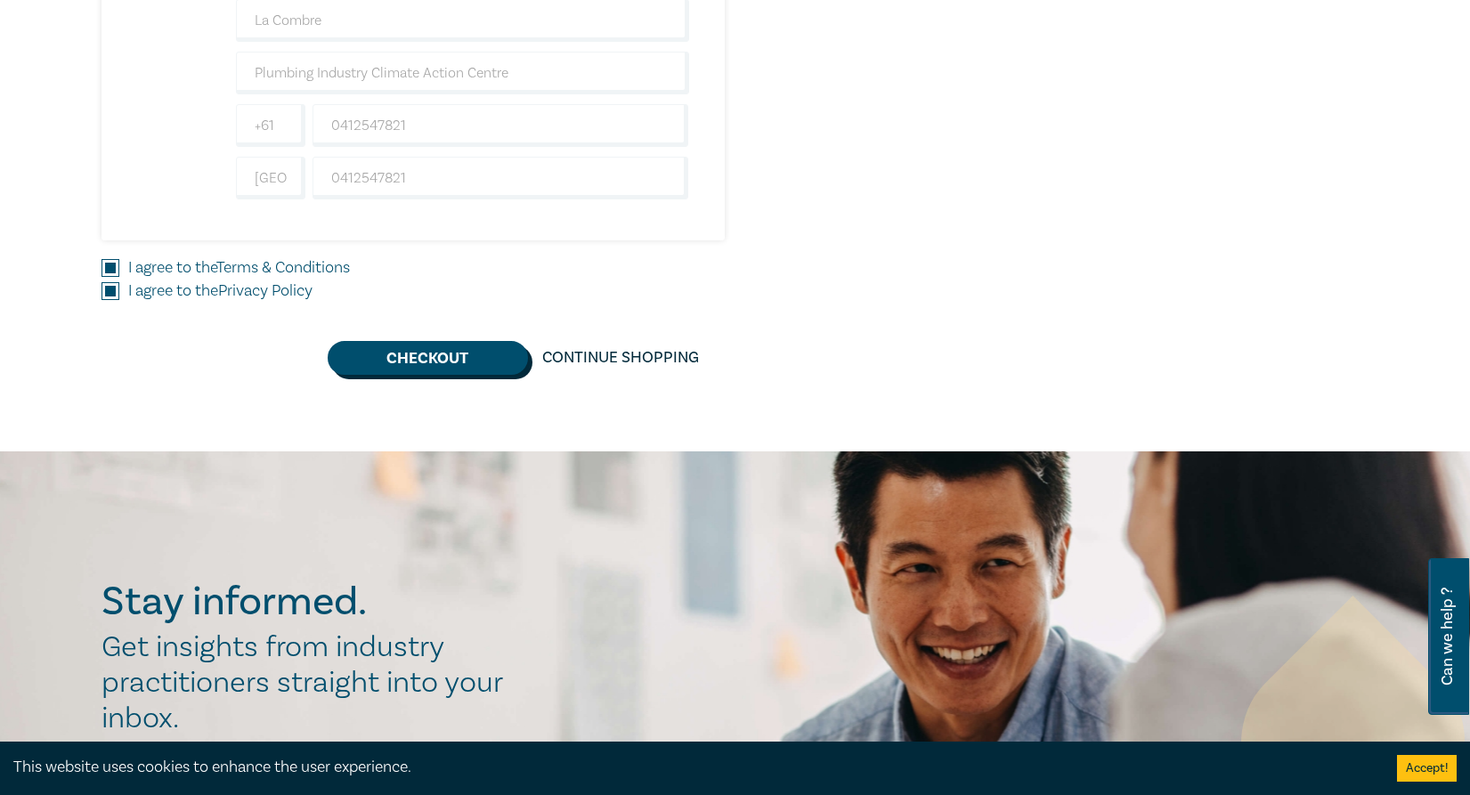
click at [422, 357] on button "Checkout" at bounding box center [428, 358] width 200 height 34
